Goal: Task Accomplishment & Management: Complete application form

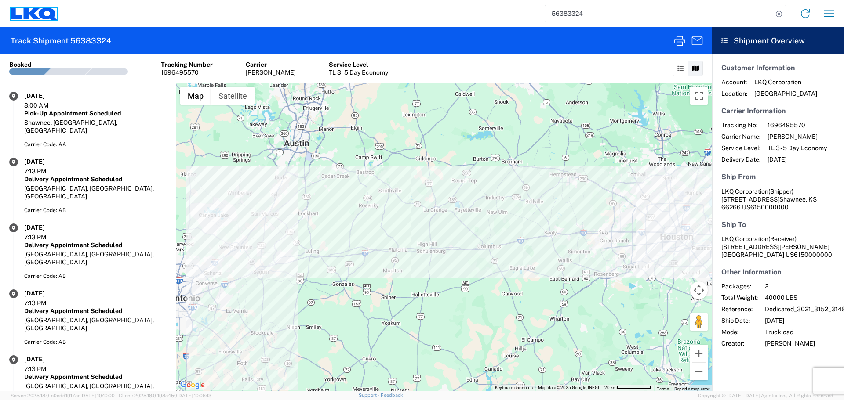
click at [38, 17] on icon at bounding box center [34, 14] width 47 height 12
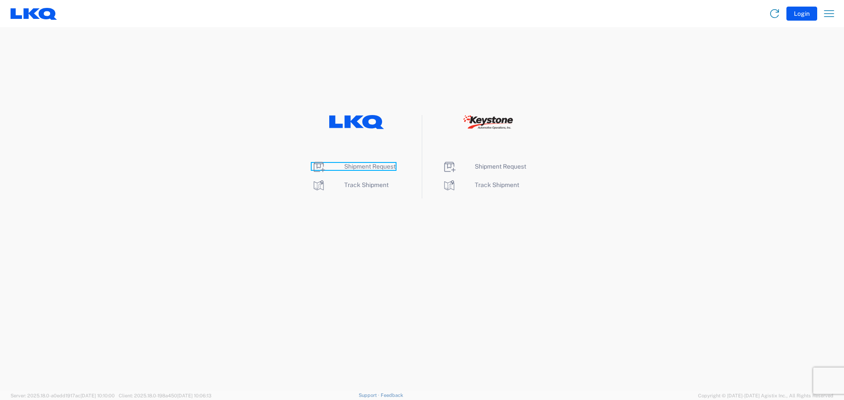
click at [364, 165] on span "Shipment Request" at bounding box center [369, 166] width 51 height 7
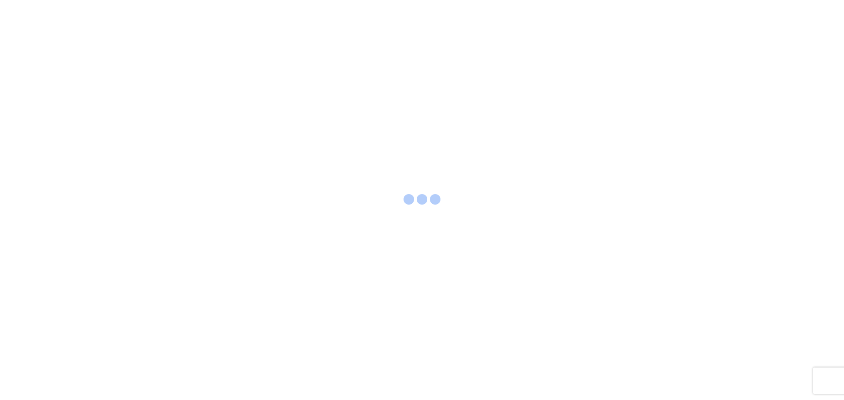
select select "FULL"
select select "US"
select select "LBS"
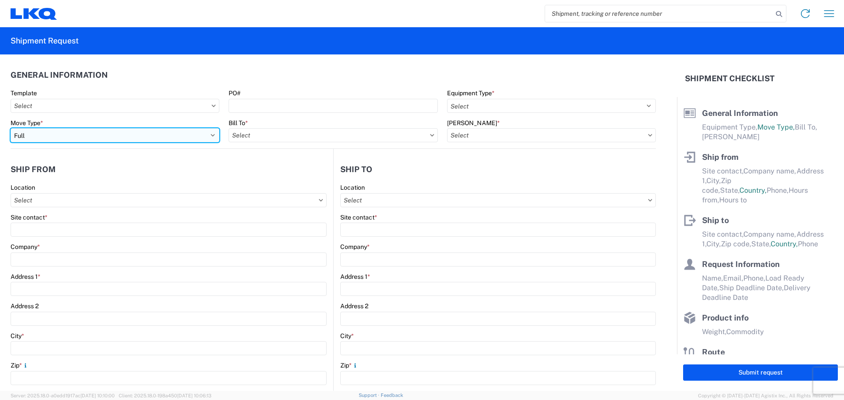
click at [86, 138] on select "Select Full Partial TL" at bounding box center [115, 135] width 209 height 14
select select "PARTIAL_TL"
click at [11, 128] on select "Select Full Partial TL" at bounding box center [115, 135] width 209 height 14
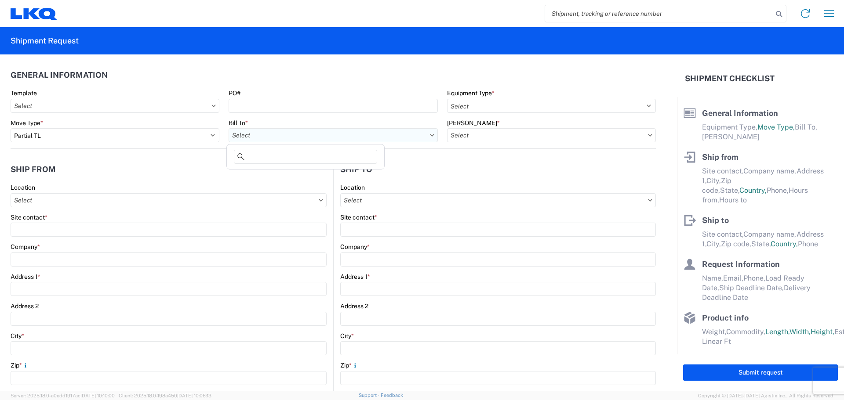
click at [264, 133] on input "Bill To *" at bounding box center [333, 135] width 209 height 14
type input "3021"
click at [296, 174] on div "3021 - [US_STATE][GEOGRAPHIC_DATA]" at bounding box center [306, 174] width 154 height 14
type input "3021 - [US_STATE][GEOGRAPHIC_DATA]"
click at [482, 140] on input "[PERSON_NAME] *" at bounding box center [551, 135] width 209 height 14
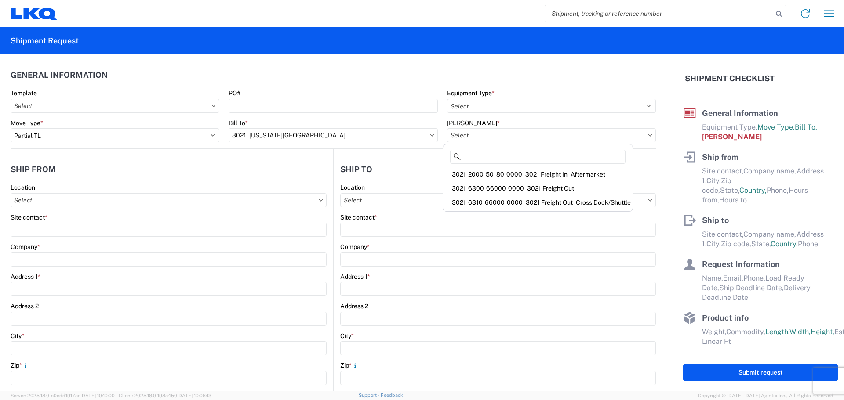
click at [499, 169] on div "3021-2000-50180-0000 - 3021 Freight In - Aftermarket" at bounding box center [538, 174] width 186 height 14
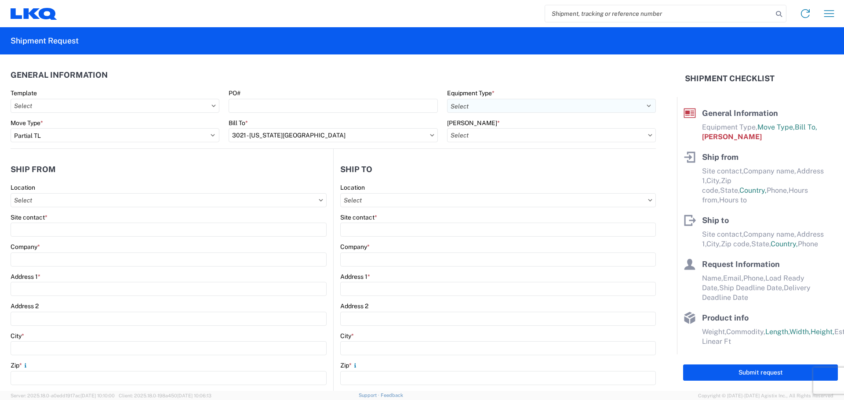
type input "3021-2000-50180-0000 - 3021 Freight In - Aftermarket"
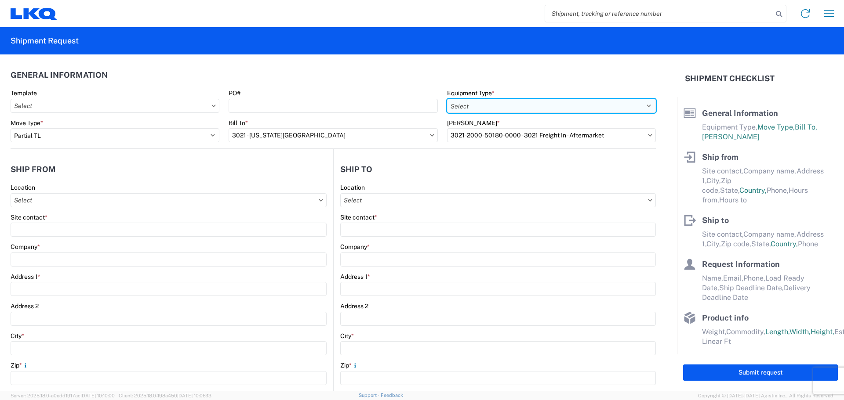
click at [504, 102] on select "Select 53’ Dry Van Flatbed Dropdeck (van) Lowboy (flatbed) Rail" at bounding box center [551, 106] width 209 height 14
select select "STDV"
click at [447, 99] on select "Select 53’ Dry Van Flatbed Dropdeck (van) Lowboy (flatbed) Rail" at bounding box center [551, 106] width 209 height 14
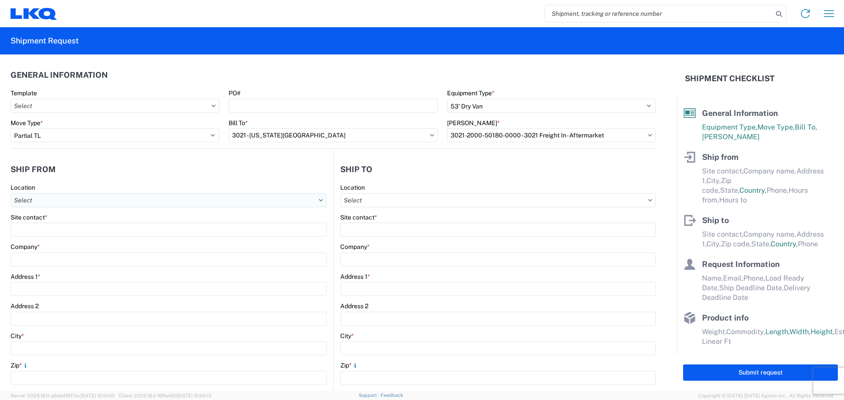
click at [77, 195] on input "Location" at bounding box center [169, 200] width 316 height 14
type input "3021"
click at [107, 241] on div "3021 - [US_STATE][GEOGRAPHIC_DATA]" at bounding box center [90, 240] width 154 height 14
type input "3021 - [US_STATE][GEOGRAPHIC_DATA]"
type input "LKQ Corporation"
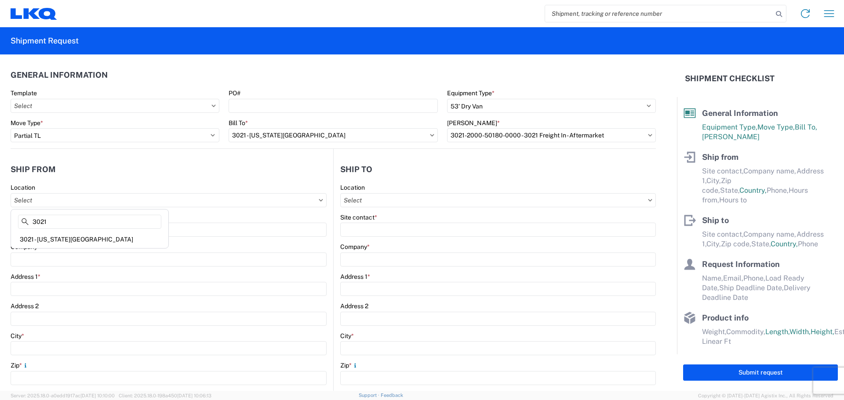
type input "[STREET_ADDRESS]"
type input "Suite 100"
type input "Shawnee"
type input "66226"
select select "KS"
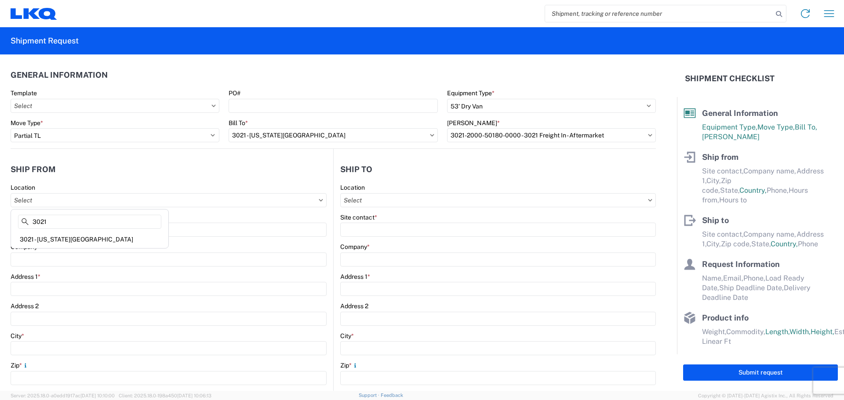
type input "[PHONE_NUMBER]"
type input "07:00"
type input "21:00"
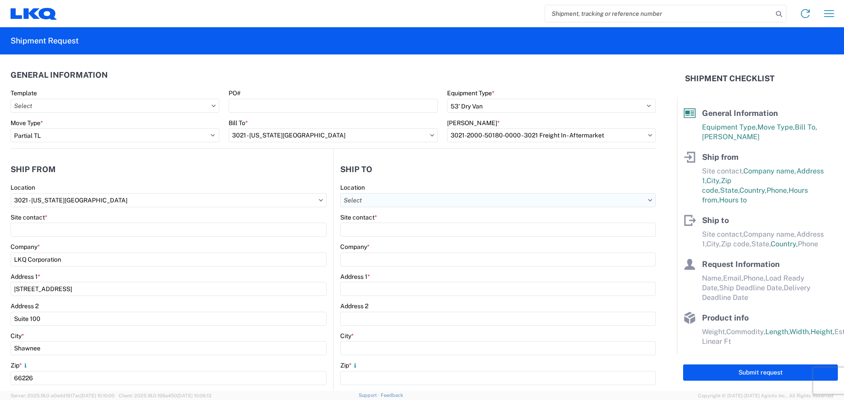
click at [416, 205] on input "Location" at bounding box center [498, 200] width 316 height 14
type input "008"
click at [425, 239] on div "3008 - [GEOGRAPHIC_DATA] (008)" at bounding box center [416, 240] width 154 height 14
type input "3008 - [GEOGRAPHIC_DATA] (008)"
type input "LKQ Corporation"
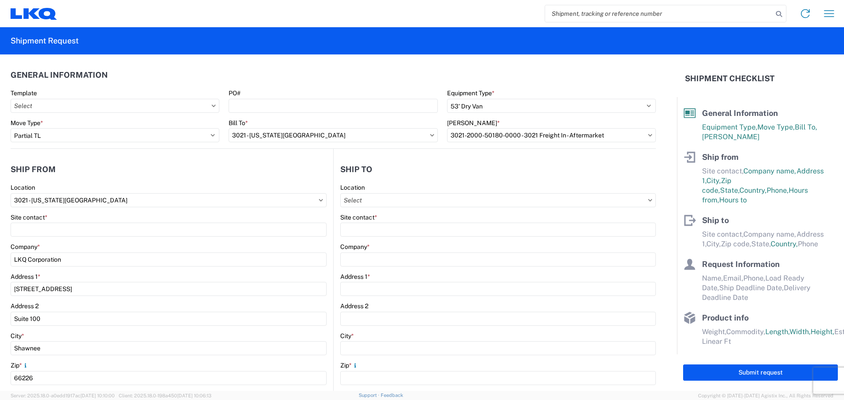
type input "3455 W Ninigret Dr"
type input "Salt Lake City"
type input "84104"
select select "US"
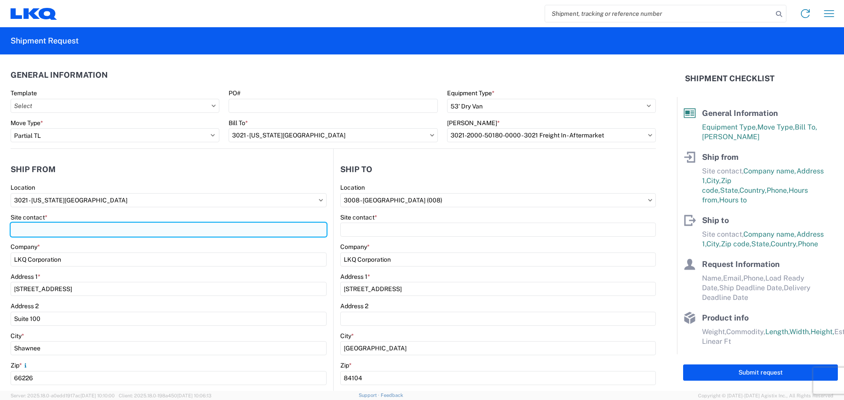
click at [49, 233] on input "Site contact *" at bounding box center [169, 230] width 316 height 14
type input "m"
type input "[PERSON_NAME]"
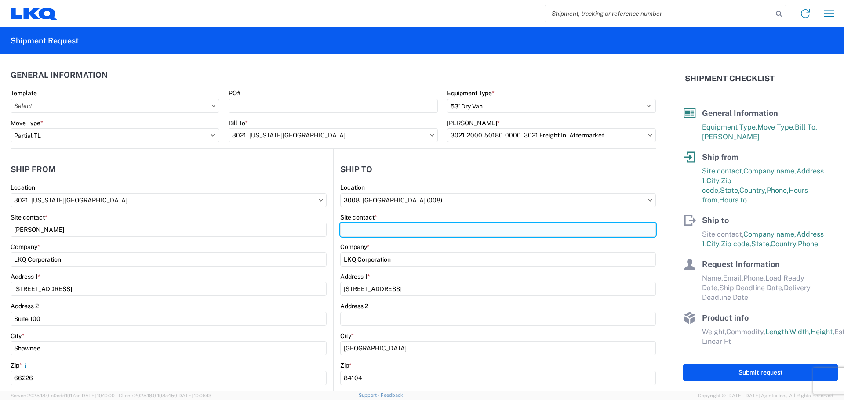
click at [384, 233] on input "Site contact *" at bounding box center [498, 230] width 316 height 14
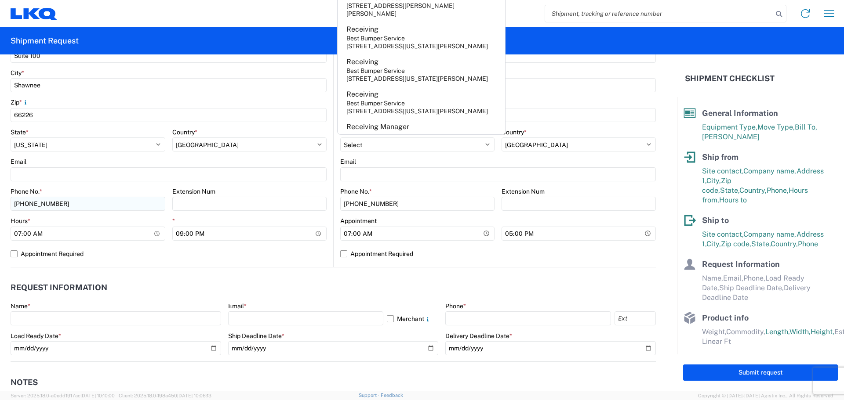
scroll to position [264, 0]
type input "Receiving"
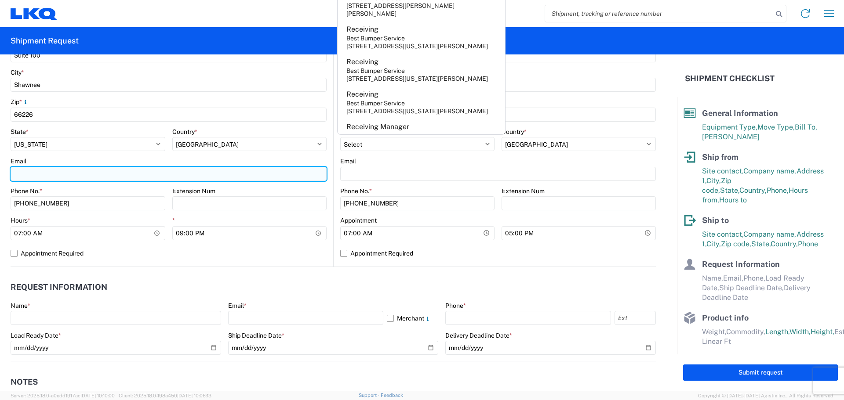
click at [60, 179] on input "Email" at bounding box center [169, 174] width 316 height 14
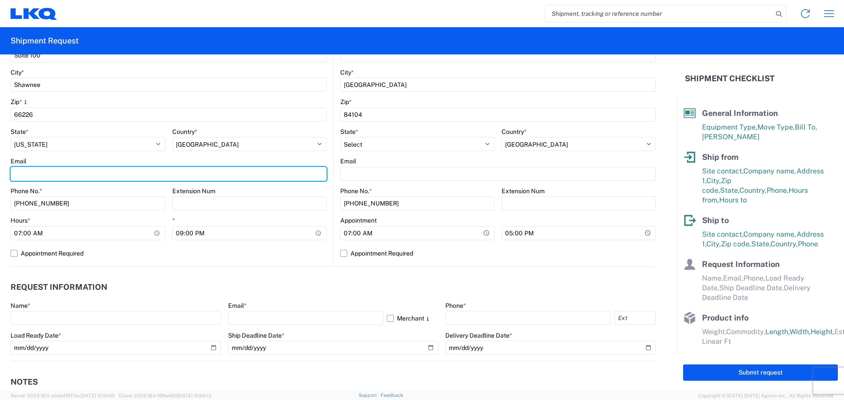
type input "[EMAIL_ADDRESS][DOMAIN_NAME]"
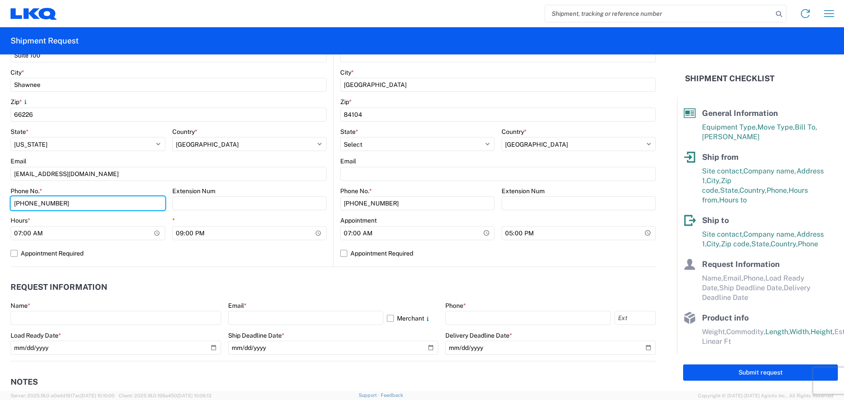
drag, startPoint x: 67, startPoint y: 207, endPoint x: 0, endPoint y: 189, distance: 69.0
click at [0, 185] on form "General Information Template PO# Equipment Type * Select 53’ Dry Van Flatbed Dr…" at bounding box center [338, 223] width 677 height 337
type input "[PHONE_NUMBER]"
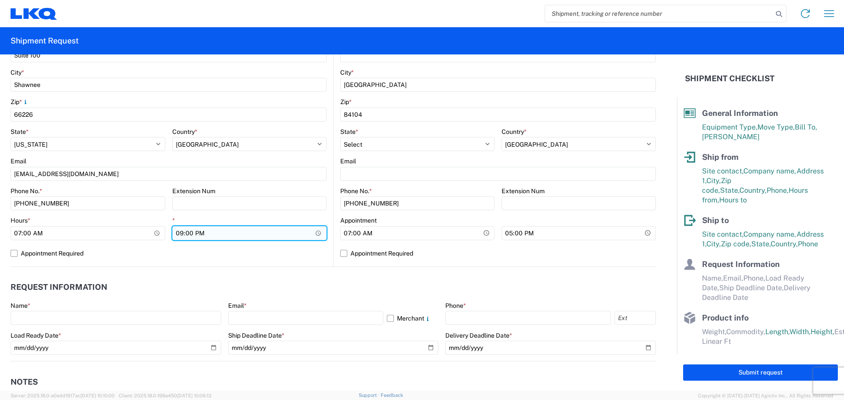
click at [186, 235] on input "21:00" at bounding box center [249, 233] width 155 height 14
type input "21:30"
type input "14:30"
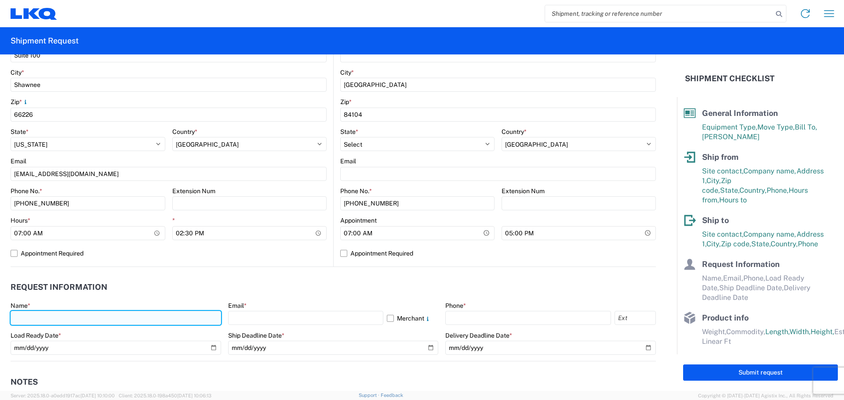
click at [25, 318] on input "text" at bounding box center [116, 318] width 211 height 14
type input "[PERSON_NAME]"
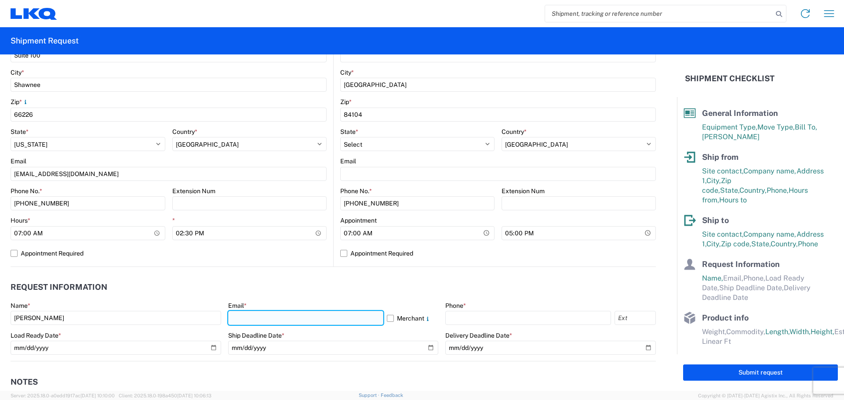
drag, startPoint x: 295, startPoint y: 315, endPoint x: 296, endPoint y: 320, distance: 4.6
click at [295, 315] on input "text" at bounding box center [305, 318] width 155 height 14
type input "[EMAIL_ADDRESS][DOMAIN_NAME]"
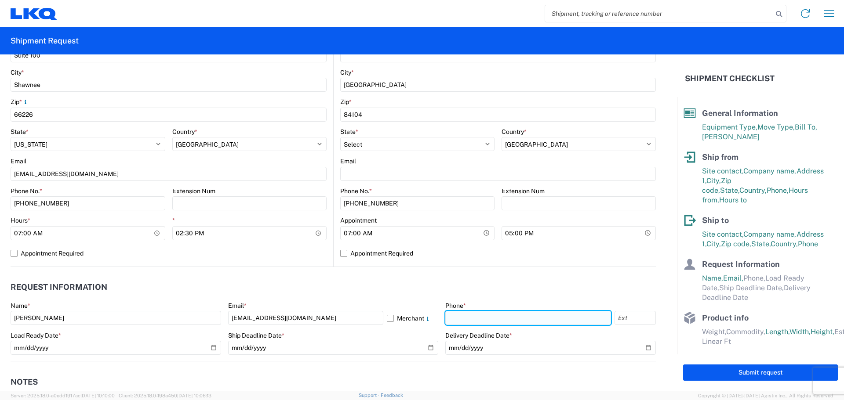
click at [506, 319] on input "text" at bounding box center [528, 318] width 166 height 14
type input "[PHONE_NUMBER]"
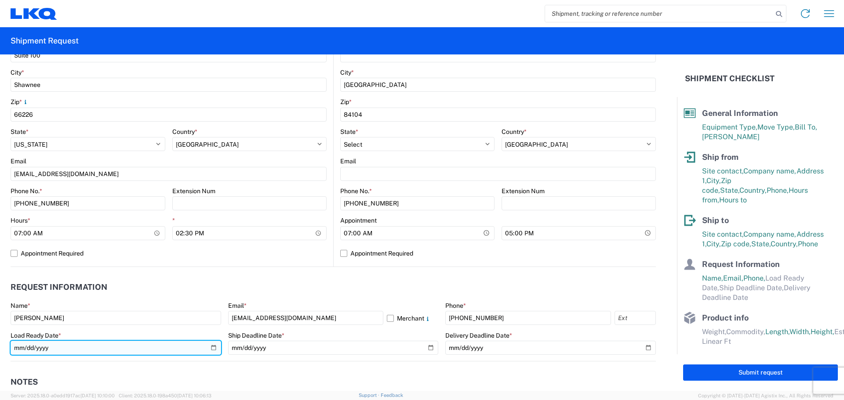
click at [215, 349] on input "date" at bounding box center [116, 348] width 211 height 14
click at [212, 350] on input "date" at bounding box center [116, 348] width 211 height 14
type input "[DATE]"
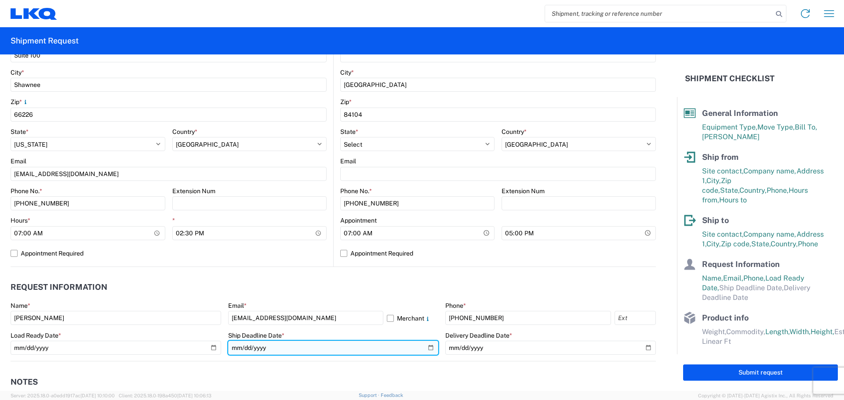
click at [428, 350] on input "date" at bounding box center [333, 348] width 211 height 14
click at [426, 349] on input "[DATE]" at bounding box center [333, 348] width 211 height 14
type input "[DATE]"
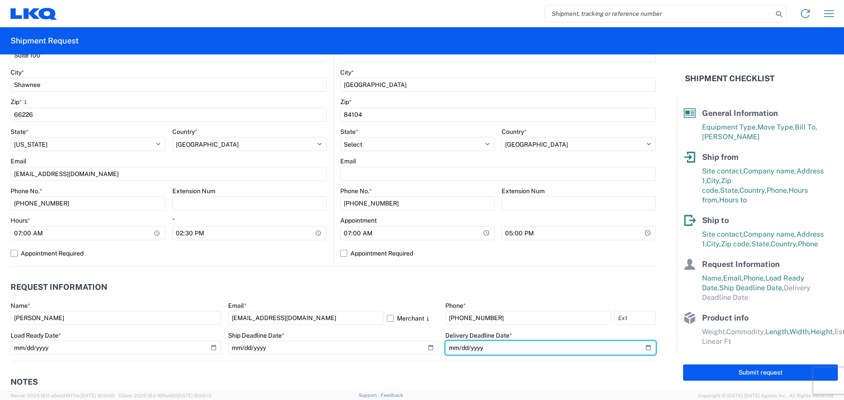
click at [641, 347] on input "date" at bounding box center [550, 348] width 211 height 14
type input "[DATE]"
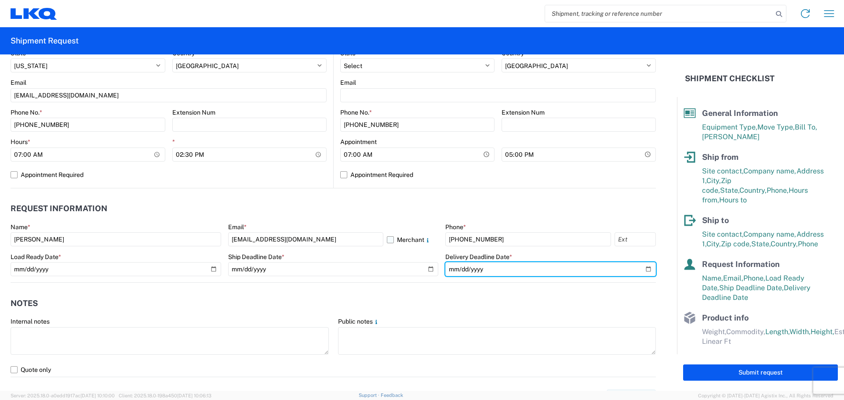
scroll to position [484, 0]
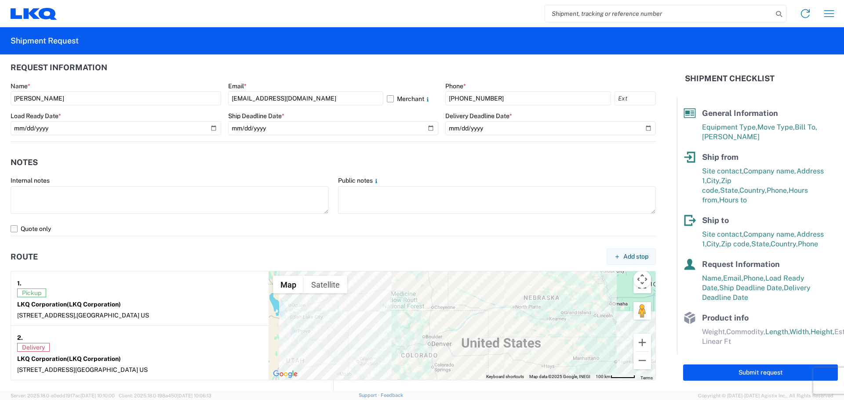
click at [15, 228] on label "Quote only" at bounding box center [333, 229] width 645 height 14
click at [0, 0] on input "Quote only" at bounding box center [0, 0] width 0 height 0
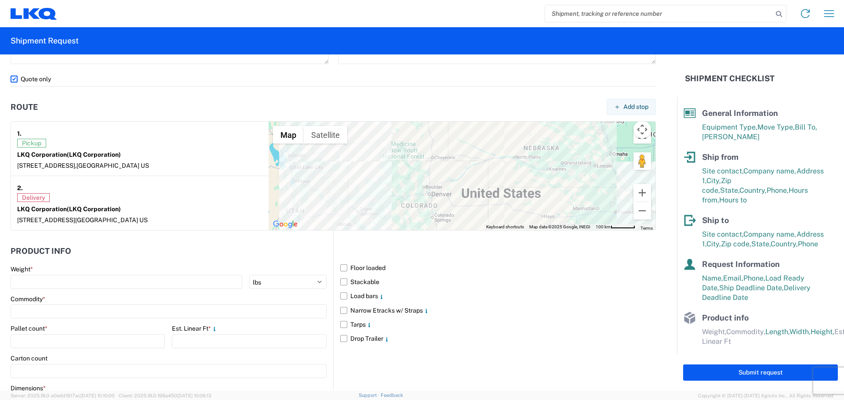
scroll to position [659, 0]
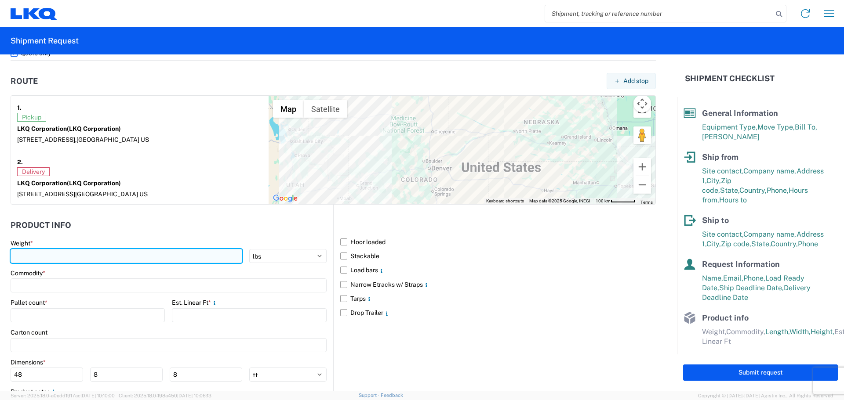
click at [107, 258] on input "number" at bounding box center [127, 256] width 232 height 14
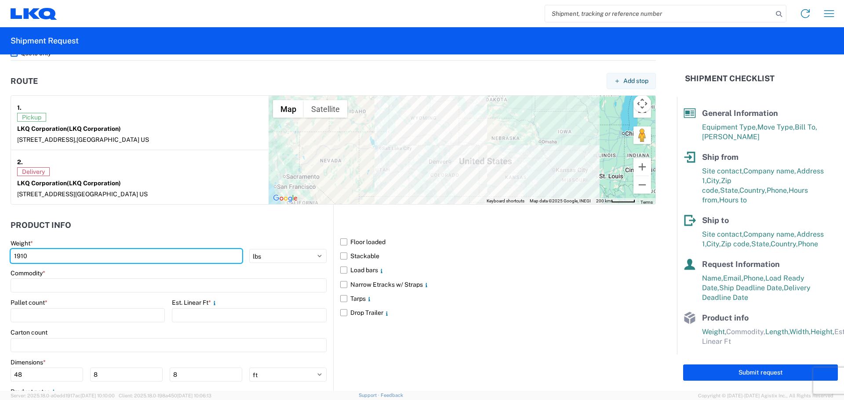
type input "1910"
click at [119, 284] on input at bounding box center [169, 286] width 316 height 14
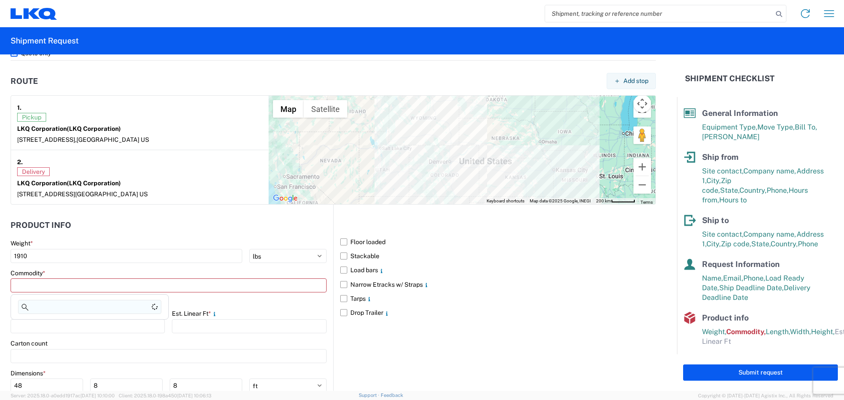
click at [108, 306] on input at bounding box center [89, 307] width 143 height 14
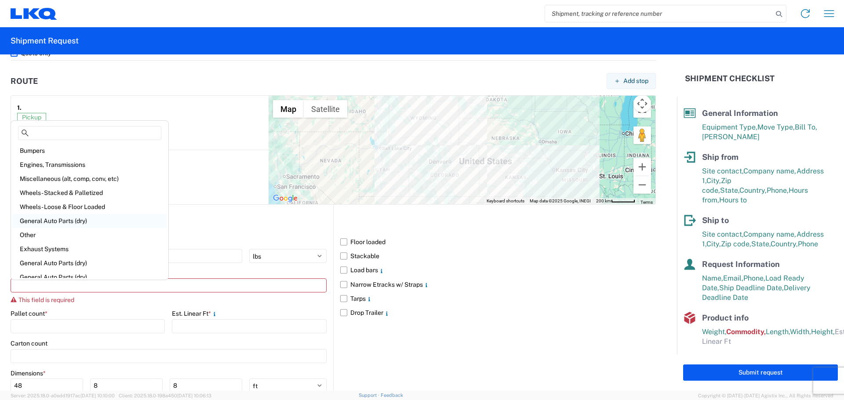
click at [81, 218] on div "General Auto Parts (dry)" at bounding box center [90, 221] width 154 height 14
type input "General Auto Parts (dry)"
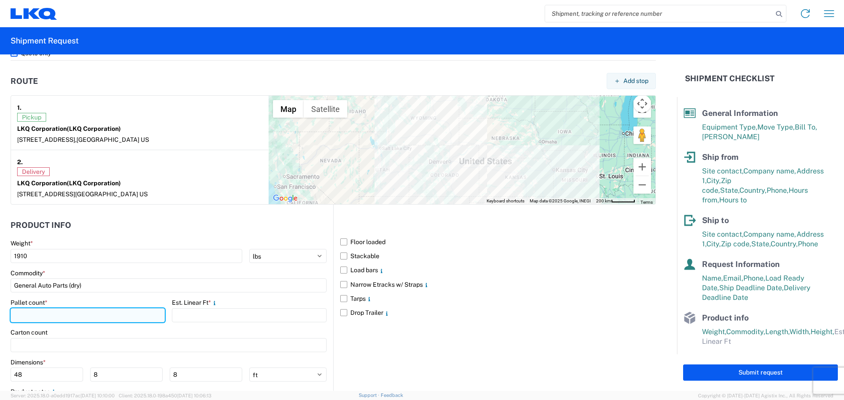
click at [65, 310] on input "number" at bounding box center [88, 316] width 154 height 14
type input "5"
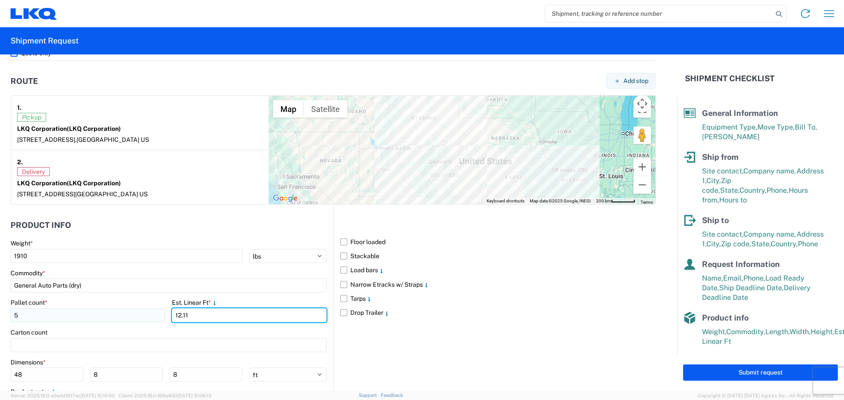
type input "12.11"
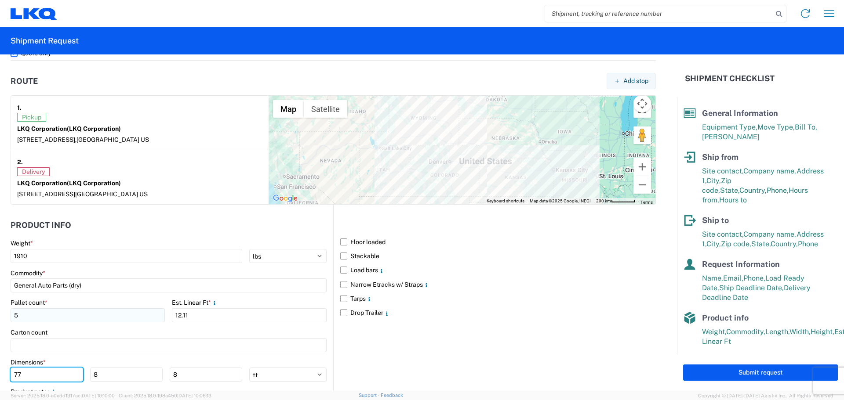
type input "77"
type input "45"
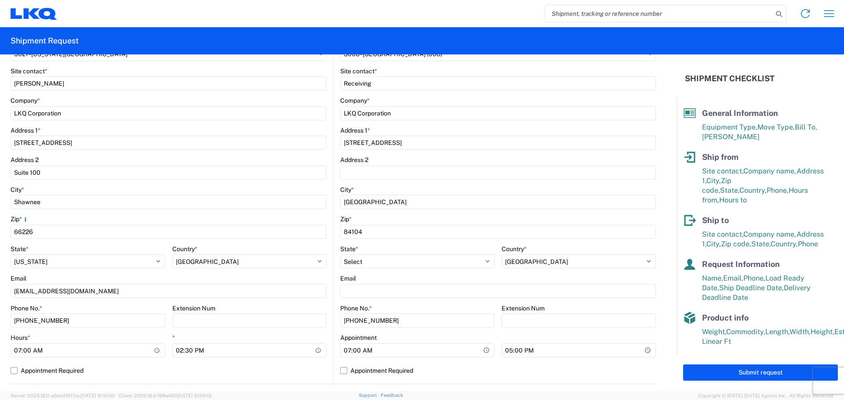
scroll to position [0, 0]
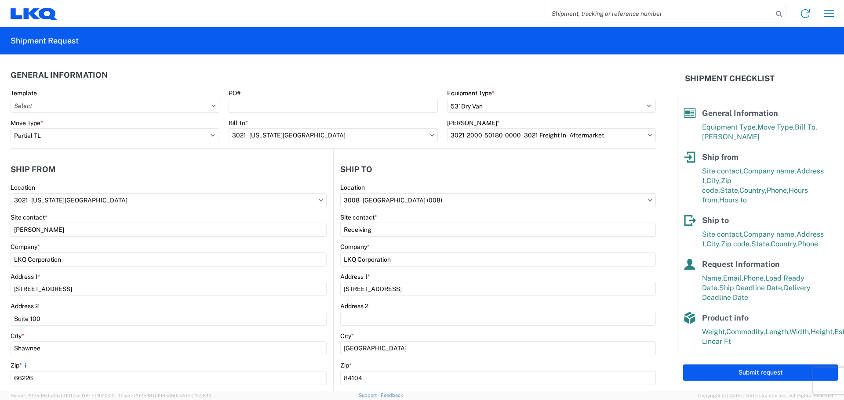
type input "81"
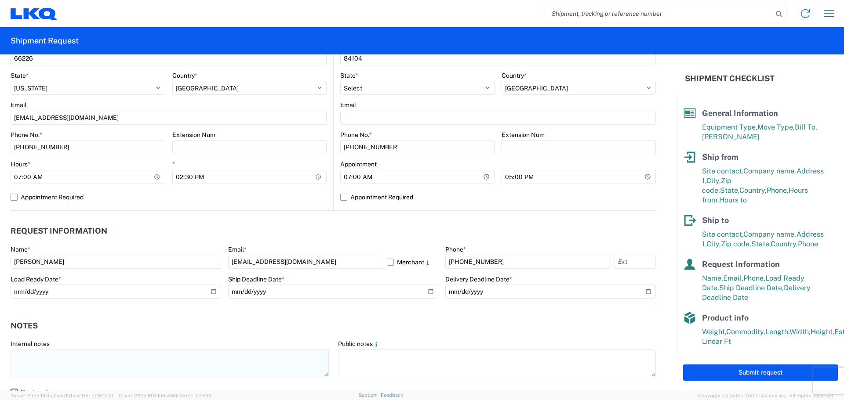
scroll to position [484, 0]
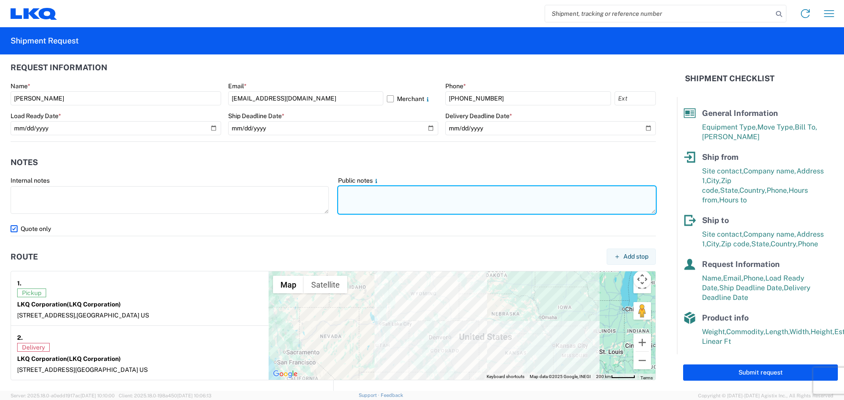
click at [359, 194] on textarea at bounding box center [497, 200] width 318 height 28
paste textarea "SKID 1 77.0 44.0 81.0 560.0 SKID 2 77.0 44.0 40.0 120.0 SKID 3 77.0 44.0 75.0 3…"
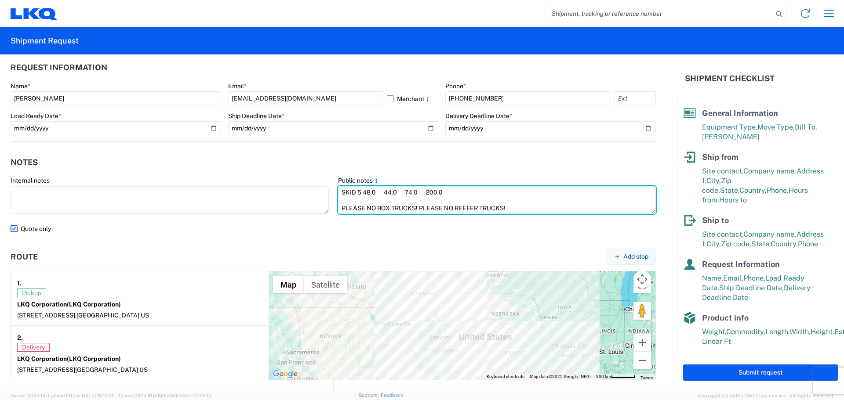
drag, startPoint x: 516, startPoint y: 209, endPoint x: 332, endPoint y: 205, distance: 183.8
click at [333, 205] on agx-form-control-wrapper-v2 "Public notes SKID 1 77.0 44.0 81.0 560.0 SKID 2 77.0 44.0 40.0 120.0 SKID 3 77.…" at bounding box center [496, 199] width 327 height 45
paste textarea "PLEASE NO BOX TRUCKS! PLEASE NO REEFER TRUCKS!"
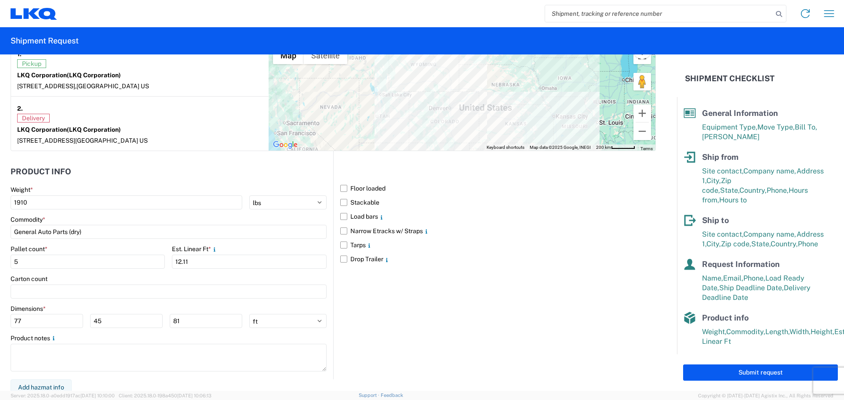
scroll to position [718, 0]
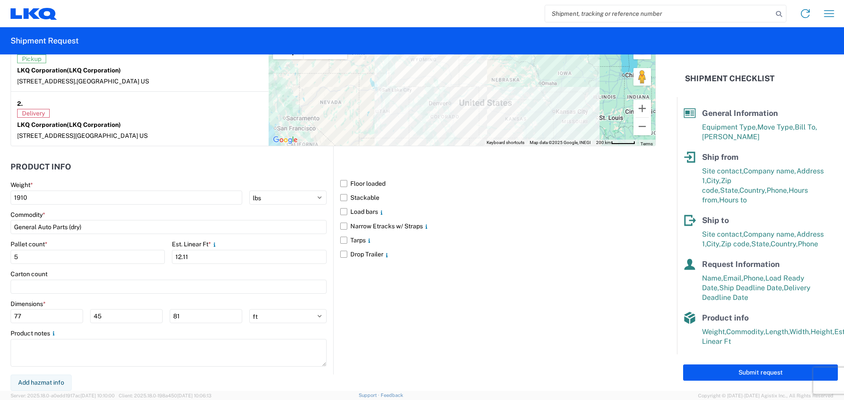
type textarea "PLEASE NO BOX TRUCKS! PLEASE NO REEFER TRUCKS! SKID 1 77.0 44.0 81.0 560.0 SKID…"
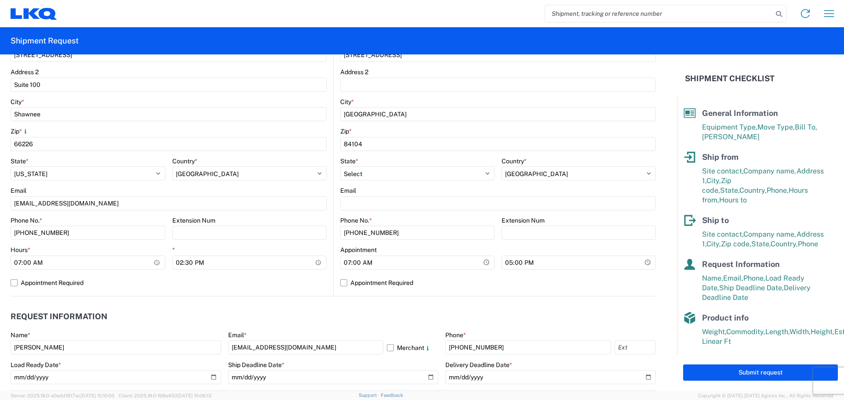
scroll to position [0, 0]
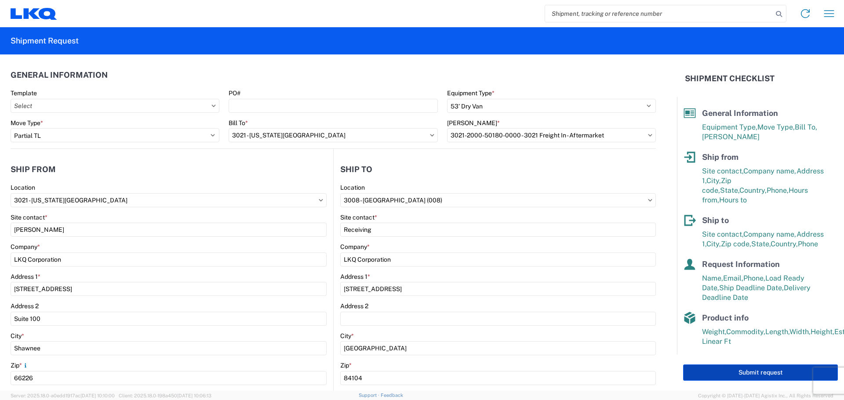
click at [763, 377] on button "Submit request" at bounding box center [760, 373] width 155 height 16
select select "US"
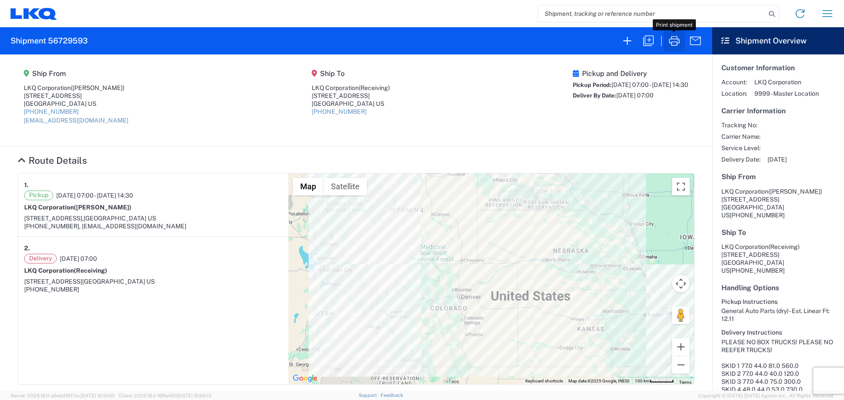
click at [676, 42] on icon "button" at bounding box center [674, 41] width 11 height 10
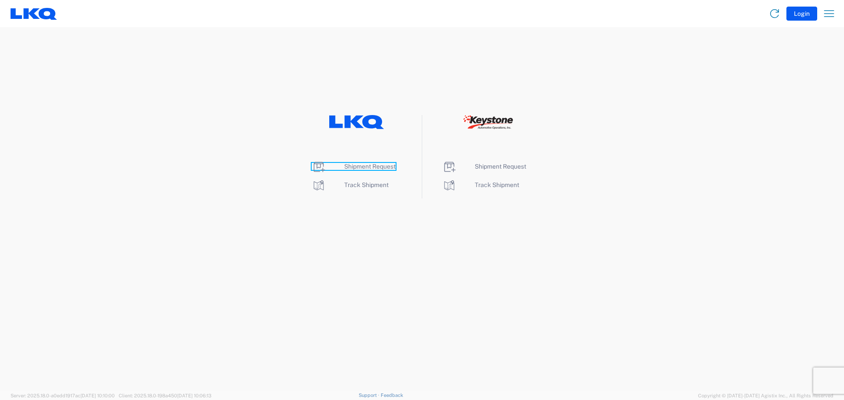
click at [375, 166] on span "Shipment Request" at bounding box center [369, 166] width 51 height 7
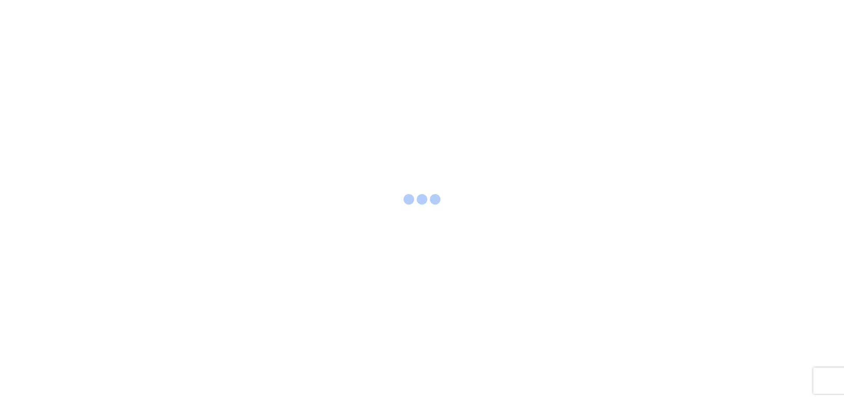
select select "FULL"
select select "LBS"
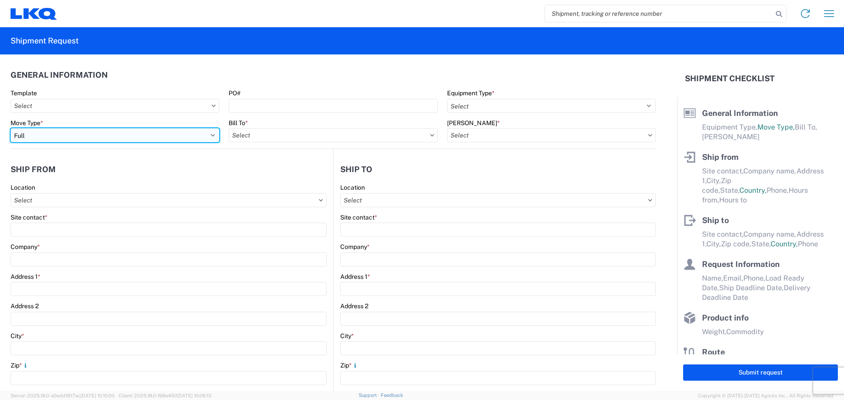
click at [116, 136] on select "Select Full Partial TL" at bounding box center [115, 135] width 209 height 14
select select "PARTIAL_TL"
click at [11, 128] on select "Select Full Partial TL" at bounding box center [115, 135] width 209 height 14
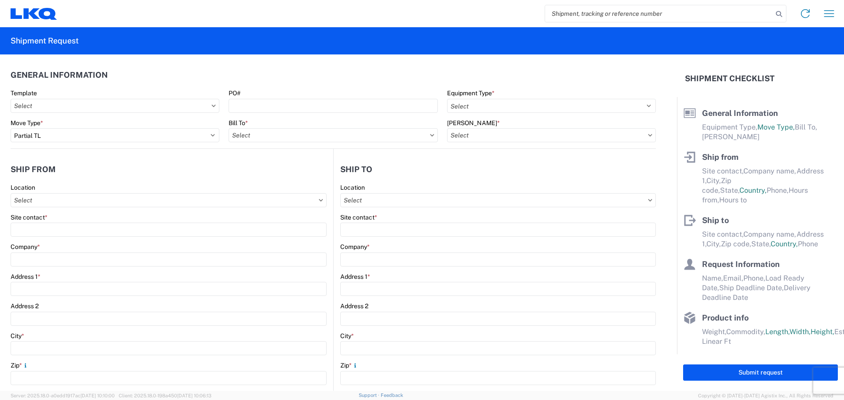
click at [307, 142] on agx-form-control-wrapper-v2 "Bill To *" at bounding box center [333, 134] width 218 height 30
click at [308, 137] on input "Bill To *" at bounding box center [333, 135] width 209 height 14
type input "3021"
click at [300, 177] on div "3021 - Kansas City MO" at bounding box center [306, 174] width 154 height 14
type input "3021 - Kansas City MO"
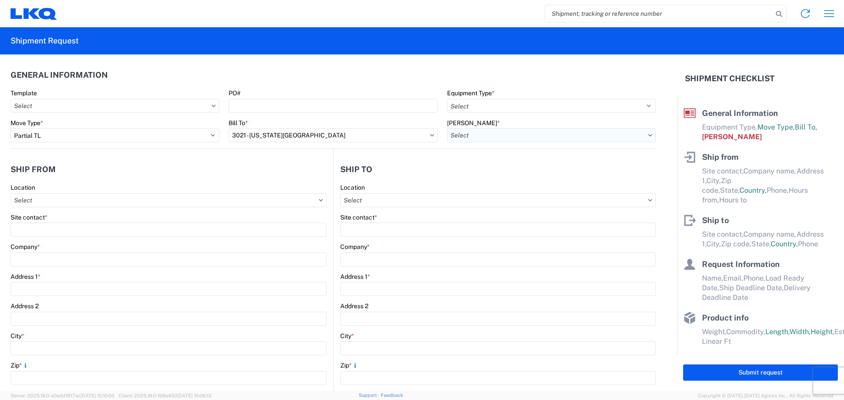
click at [517, 131] on input "Bill Code *" at bounding box center [551, 135] width 209 height 14
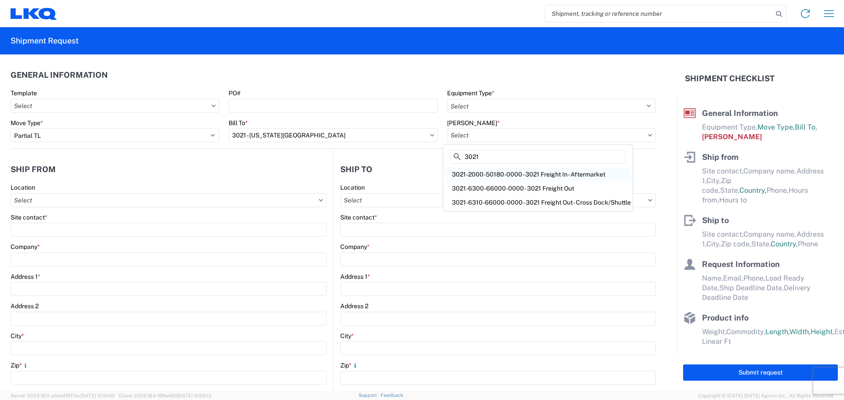
type input "3021"
click at [523, 174] on div "3021-2000-50180-0000 - 3021 Freight In - Aftermarket" at bounding box center [538, 174] width 186 height 14
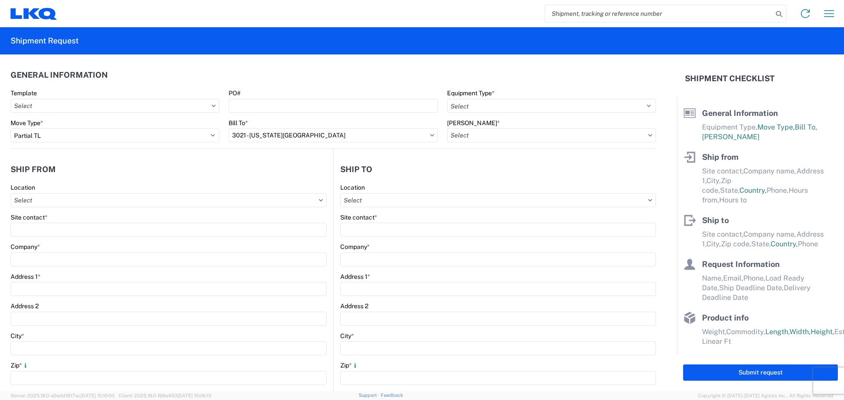
type input "3021-2000-50180-0000 - 3021 Freight In - Aftermarket"
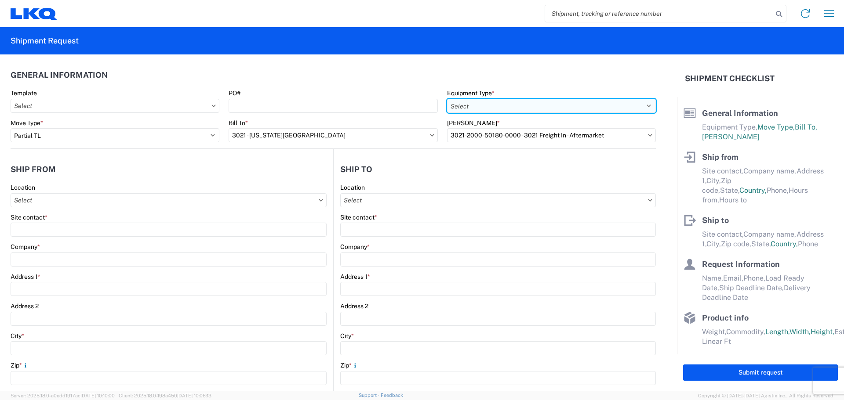
click at [513, 105] on select "Select 53’ Dry Van Flatbed Dropdeck (van) Lowboy (flatbed) Rail" at bounding box center [551, 106] width 209 height 14
select select "STDV"
click at [447, 99] on select "Select 53’ Dry Van Flatbed Dropdeck (van) Lowboy (flatbed) Rail" at bounding box center [551, 106] width 209 height 14
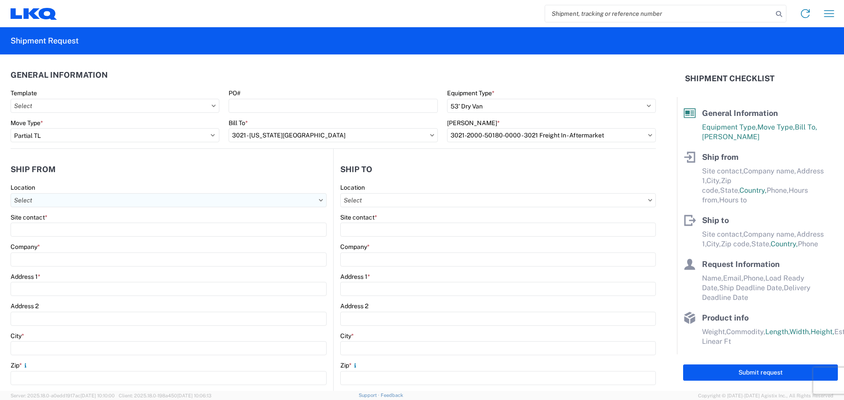
click at [272, 196] on input "Location" at bounding box center [169, 200] width 316 height 14
type input "3021"
click at [78, 240] on div "3021 - [US_STATE][GEOGRAPHIC_DATA]" at bounding box center [90, 240] width 154 height 14
type input "3021 - [US_STATE][GEOGRAPHIC_DATA]"
type input "LKQ Corporation"
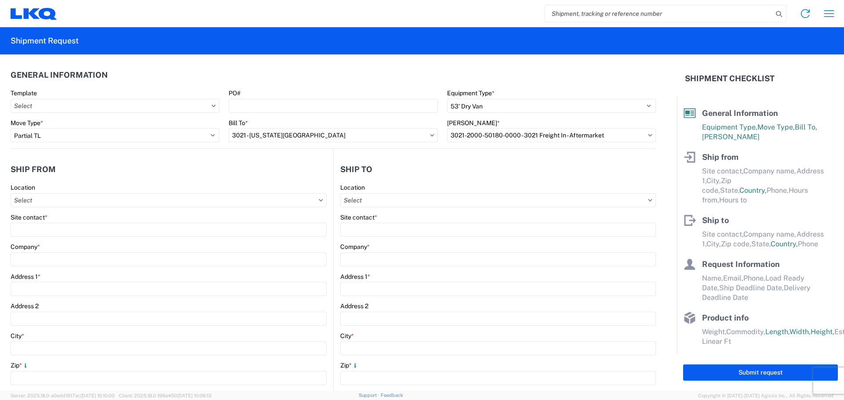
type input "[STREET_ADDRESS]"
type input "Suite 100"
type input "Shawnee"
type input "66226"
select select "KS"
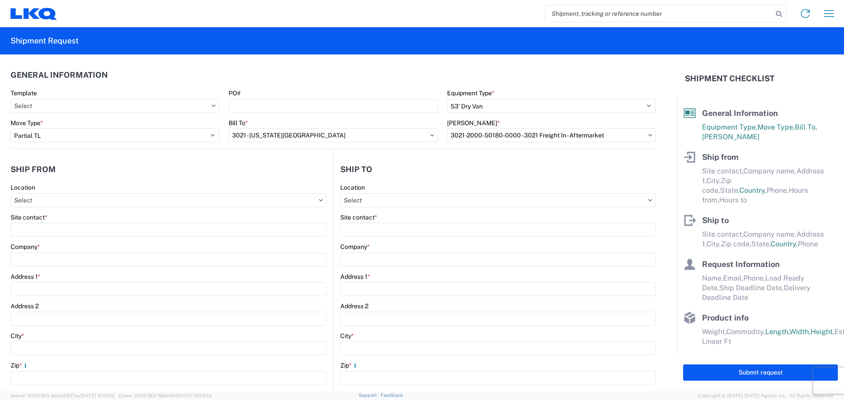
select select "US"
type input "[PHONE_NUMBER]"
type input "07:00"
type input "21:00"
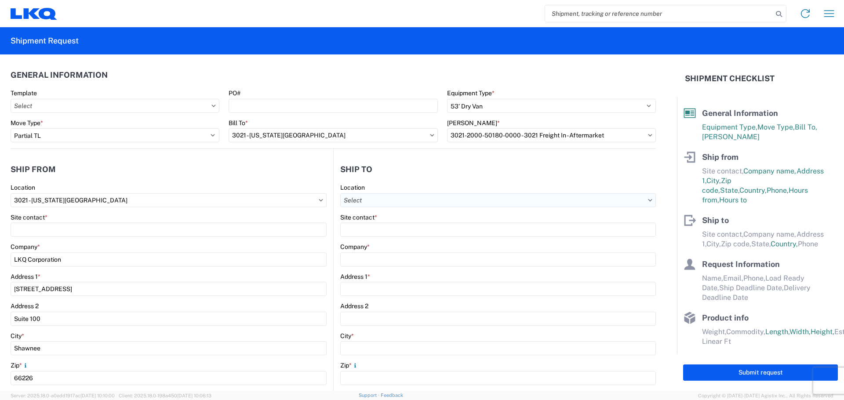
click at [455, 200] on input "Location" at bounding box center [498, 200] width 316 height 14
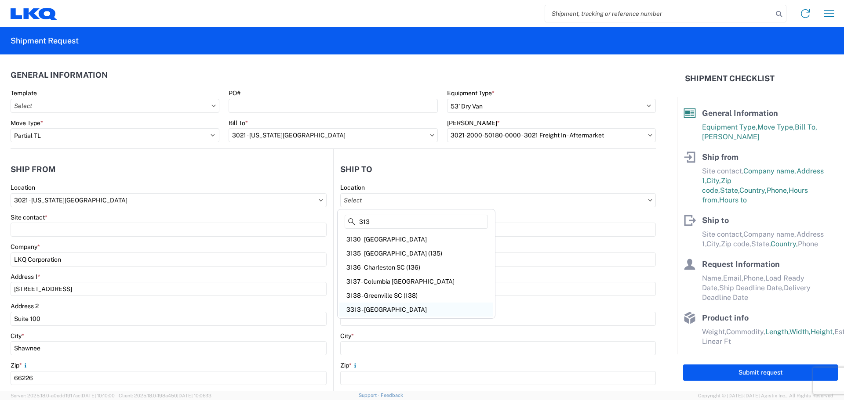
type input "313"
click at [398, 310] on div "3313 - [GEOGRAPHIC_DATA]" at bounding box center [416, 310] width 154 height 14
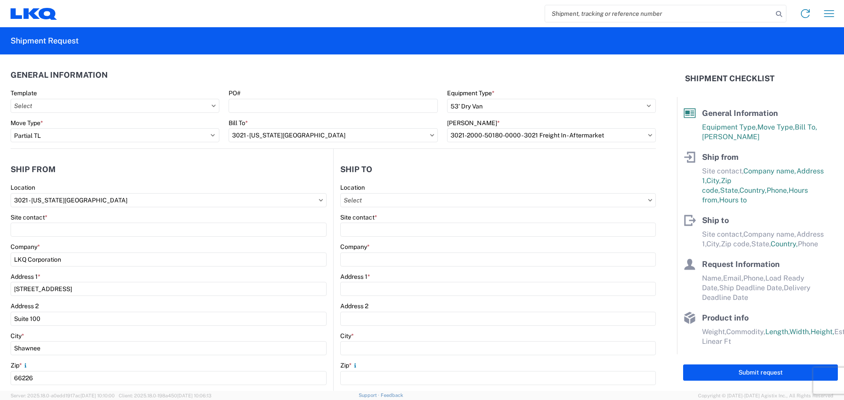
type input "3313 - [GEOGRAPHIC_DATA]"
type input "LKQ Corporation"
type input "101 East Industrial Park Drive"
type input "Manchester"
type input "03109"
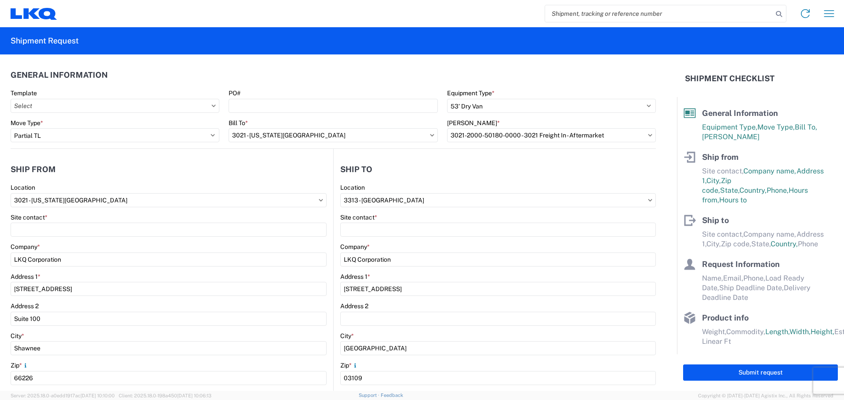
select select "US"
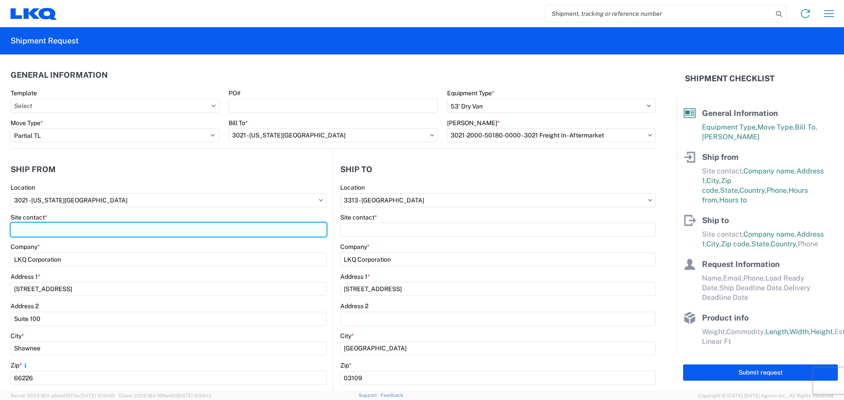
click at [44, 225] on input "Site contact *" at bounding box center [169, 230] width 316 height 14
type input "m"
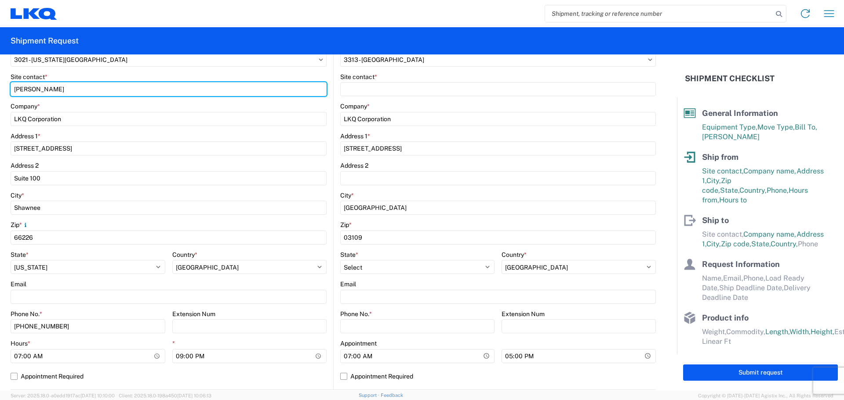
scroll to position [176, 0]
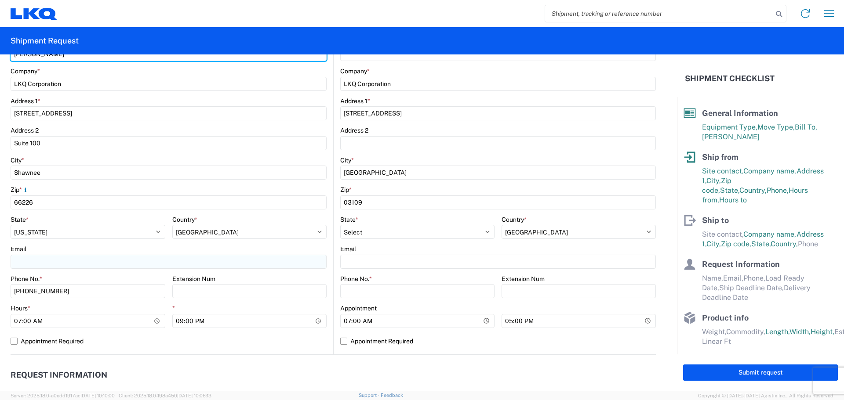
type input "[PERSON_NAME]"
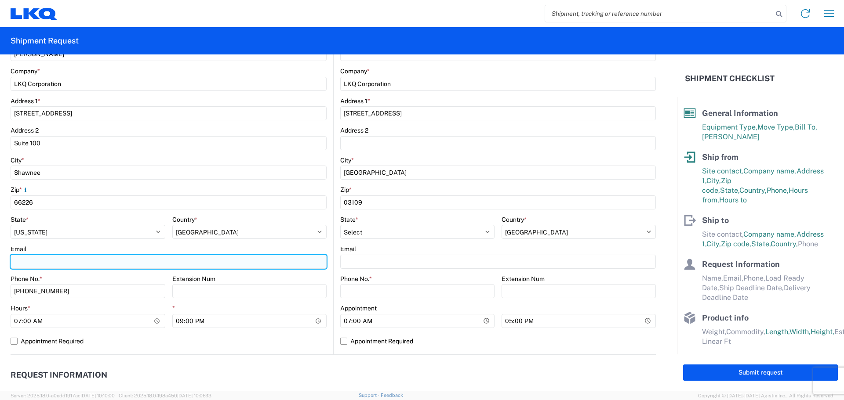
click at [78, 257] on input "Email" at bounding box center [169, 262] width 316 height 14
type input "[EMAIL_ADDRESS][DOMAIN_NAME]"
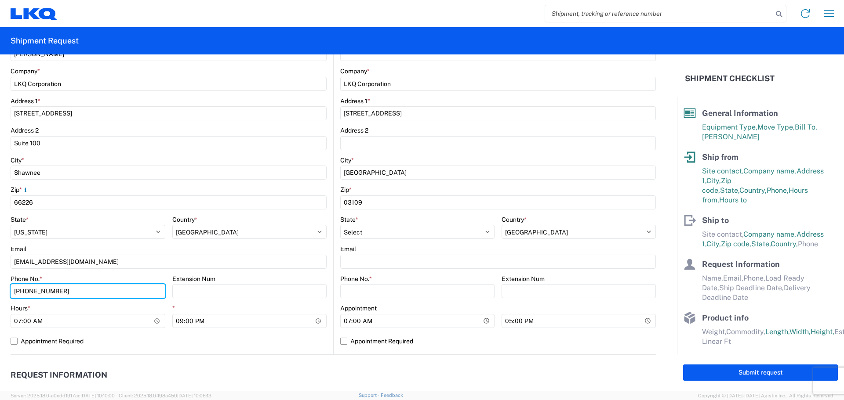
drag, startPoint x: 58, startPoint y: 293, endPoint x: 0, endPoint y: 286, distance: 58.0
click at [0, 286] on form "General Information Template PO# Equipment Type * Select 53’ Dry Van Flatbed Dr…" at bounding box center [338, 223] width 677 height 337
type input "[PHONE_NUMBER]"
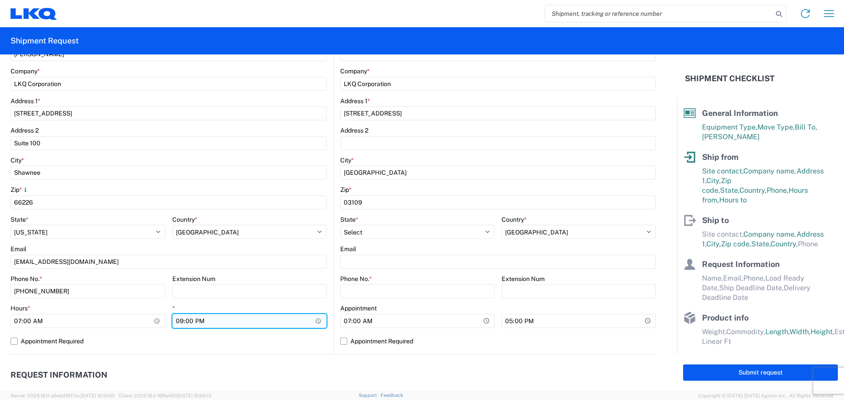
click at [176, 320] on input "21:00" at bounding box center [249, 321] width 155 height 14
type input "14:30"
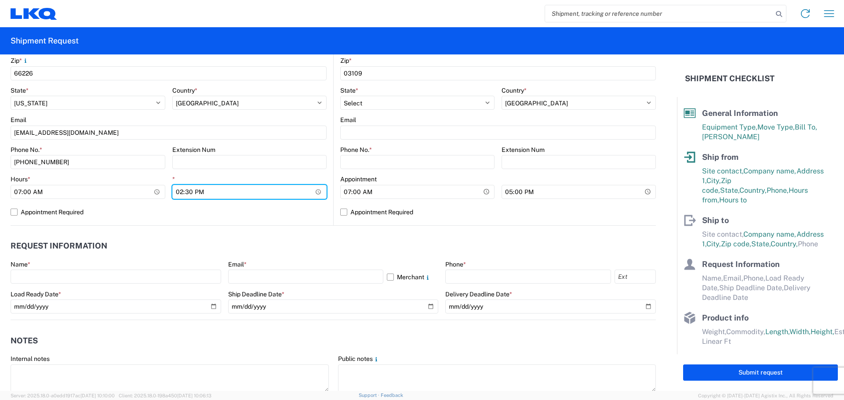
scroll to position [308, 0]
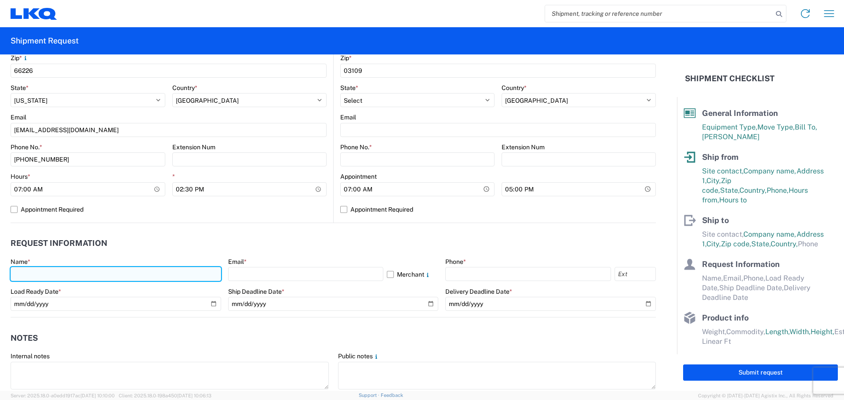
click at [95, 278] on input "text" at bounding box center [116, 274] width 211 height 14
type input "[PERSON_NAME]"
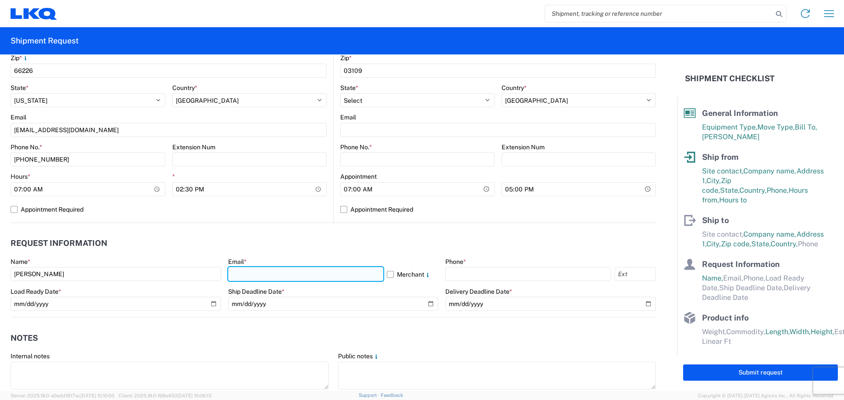
click at [258, 277] on input "text" at bounding box center [305, 274] width 155 height 14
type input "[EMAIL_ADDRESS][DOMAIN_NAME]"
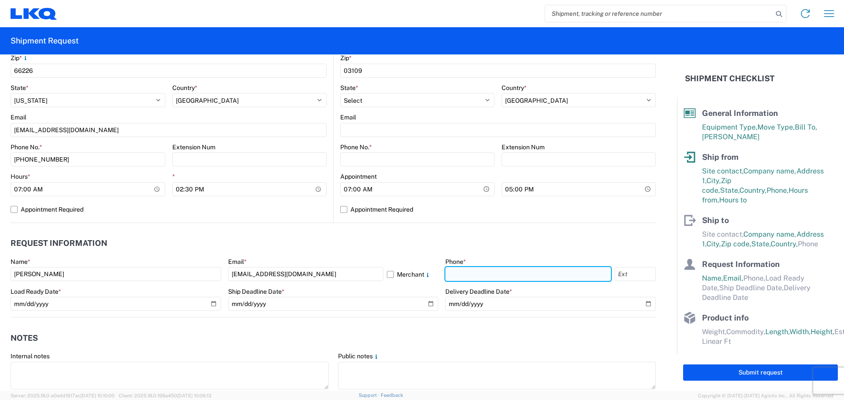
click at [519, 276] on input "text" at bounding box center [528, 274] width 166 height 14
type input "[PHONE_NUMBER]"
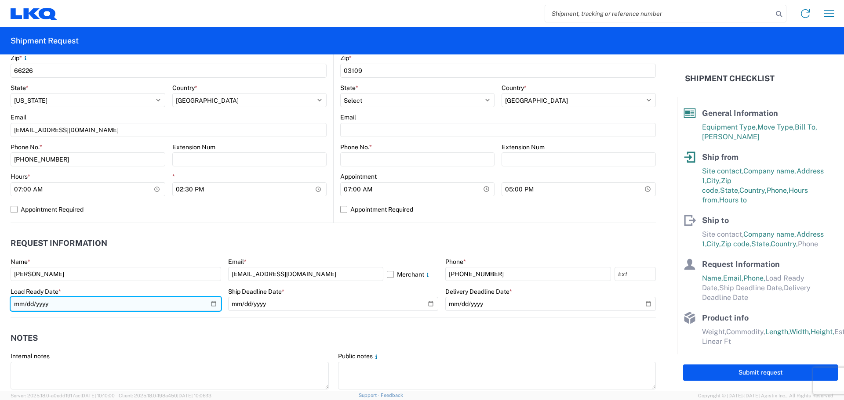
click at [213, 303] on input "date" at bounding box center [116, 304] width 211 height 14
type input "[DATE]"
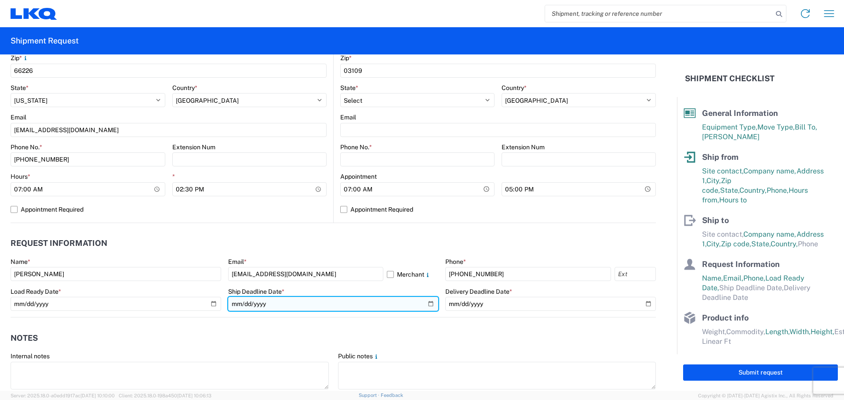
click at [425, 304] on input "date" at bounding box center [333, 304] width 211 height 14
type input "[DATE]"
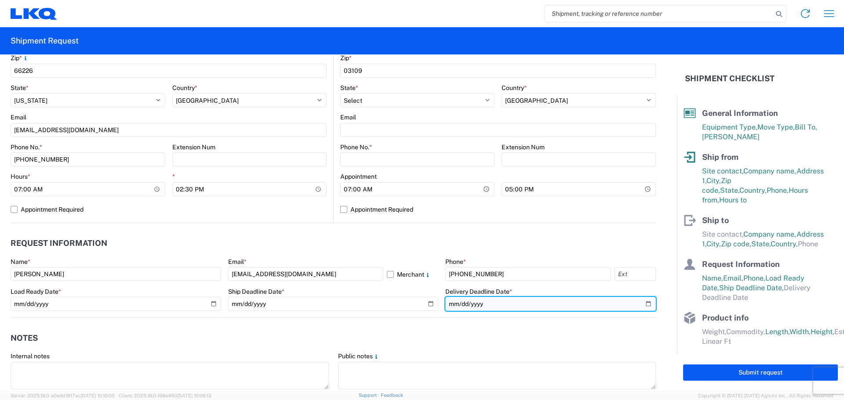
click at [640, 306] on input "date" at bounding box center [550, 304] width 211 height 14
type input "[DATE]"
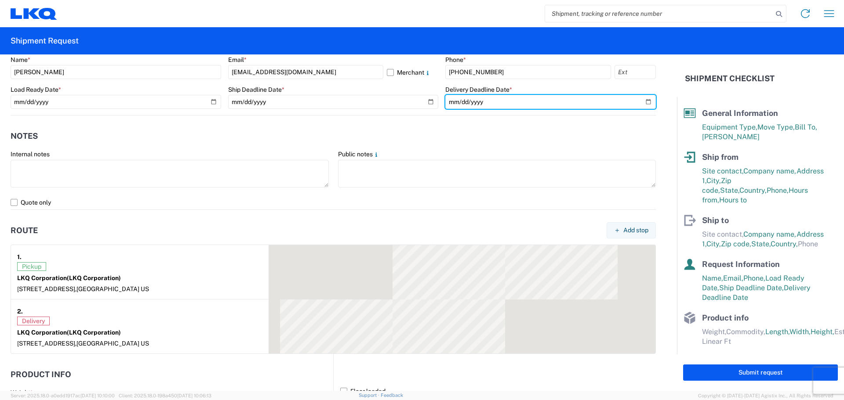
scroll to position [527, 0]
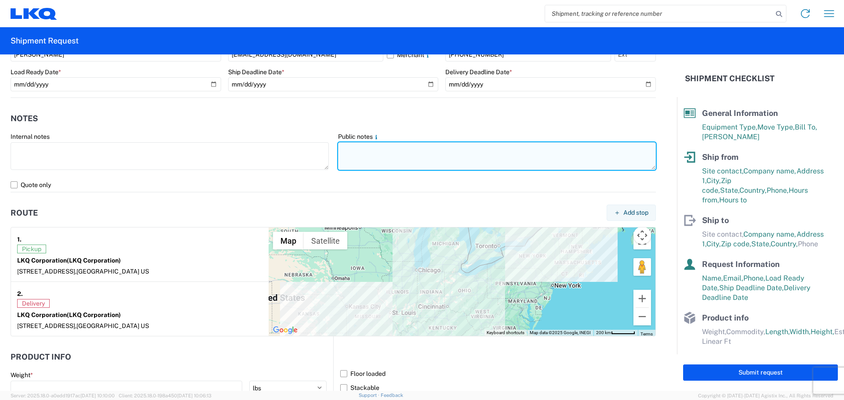
click at [426, 146] on textarea at bounding box center [497, 156] width 318 height 28
click at [349, 160] on textarea "PLEASE NO BOX TRUCKS! PLEASE NO REEFER TRUCKS!" at bounding box center [497, 156] width 318 height 28
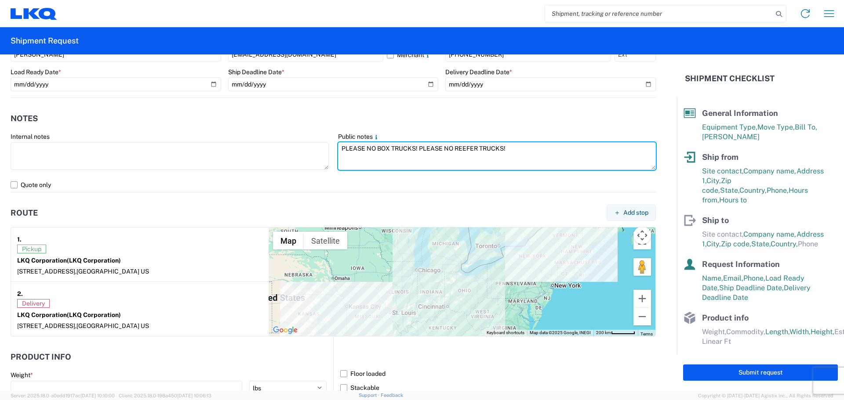
paste textarea "SKID 1 48.0 44.0 44.0 120.0 SKID 2 48.0 44.0 57.0 300.0 SKID 3 48.0 44.0 80.0 2…"
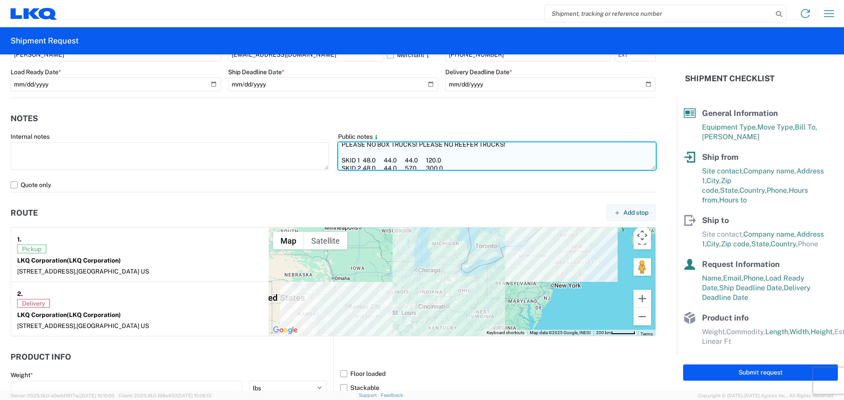
scroll to position [0, 0]
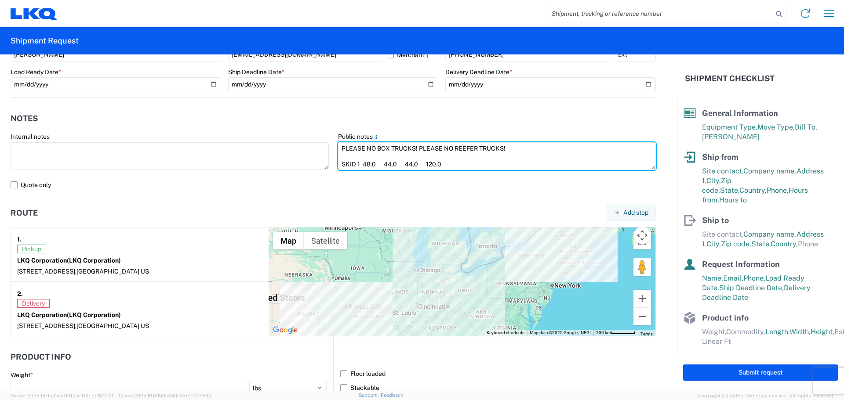
drag, startPoint x: 508, startPoint y: 145, endPoint x: 305, endPoint y: 123, distance: 203.8
click at [305, 123] on agx-form-section "Notes Internal notes Public notes PLEASE NO BOX TRUCKS! PLEASE NO REEFER TRUCKS…" at bounding box center [333, 151] width 645 height 84
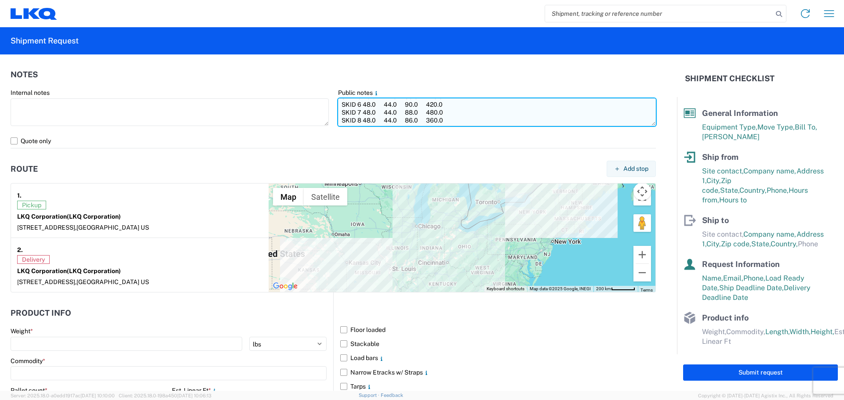
scroll to position [70, 0]
click at [342, 118] on textarea "PLEASE NO BOX TRUCKS! PLEASE NO REEFER TRUCKS! SKID 1 48.0 44.0 44.0 120.0 SKID…" at bounding box center [497, 112] width 318 height 28
paste textarea "PLEASE NO BOX TRUCKS! PLEASE NO REEFER TRUCKS!"
type textarea "PLEASE NO BOX TRUCKS! PLEASE NO REEFER TRUCKS! SKID 1 48.0 44.0 44.0 120.0 SKID…"
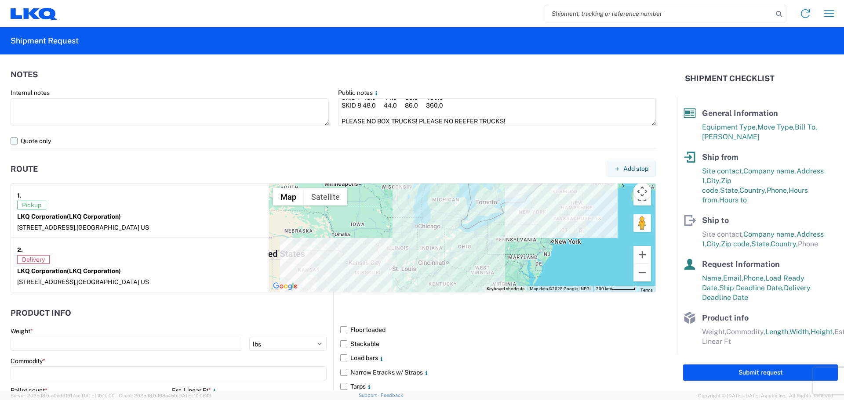
click at [13, 140] on label "Quote only" at bounding box center [333, 141] width 645 height 14
click at [0, 0] on input "Quote only" at bounding box center [0, 0] width 0 height 0
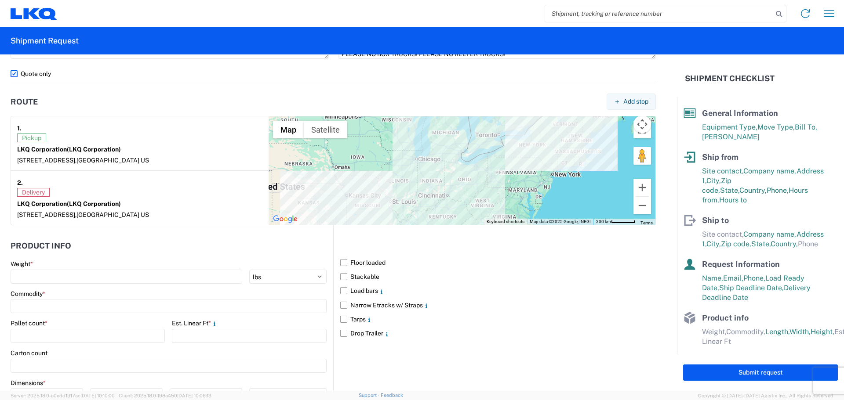
scroll to position [659, 0]
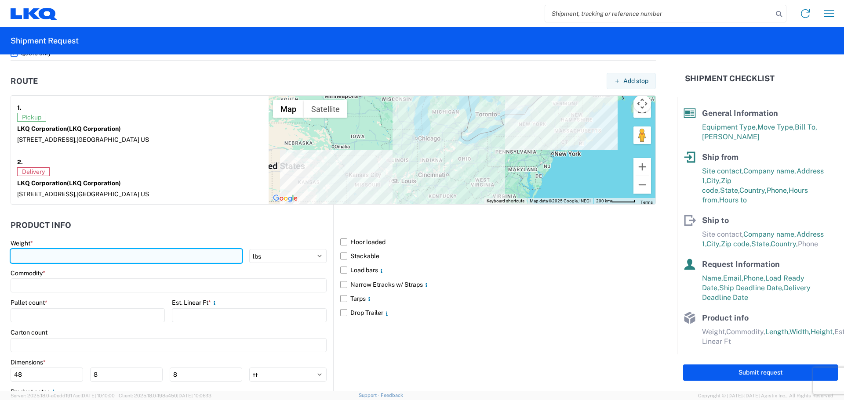
click at [76, 251] on input "number" at bounding box center [127, 256] width 232 height 14
type input "2630"
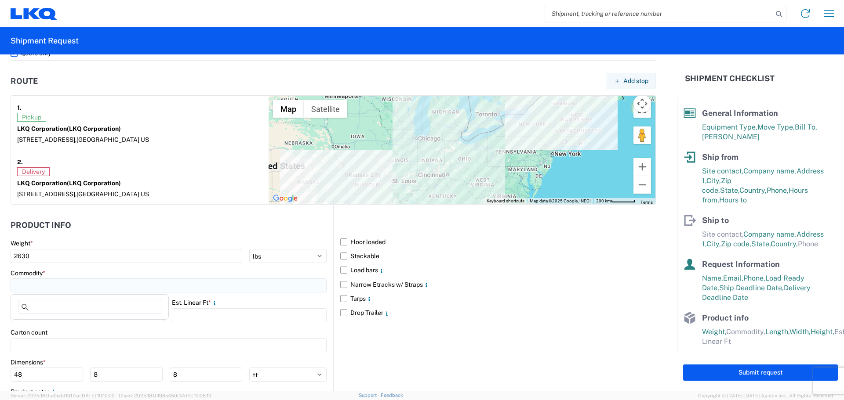
click at [70, 285] on input at bounding box center [169, 286] width 316 height 14
click at [68, 306] on input at bounding box center [89, 307] width 143 height 14
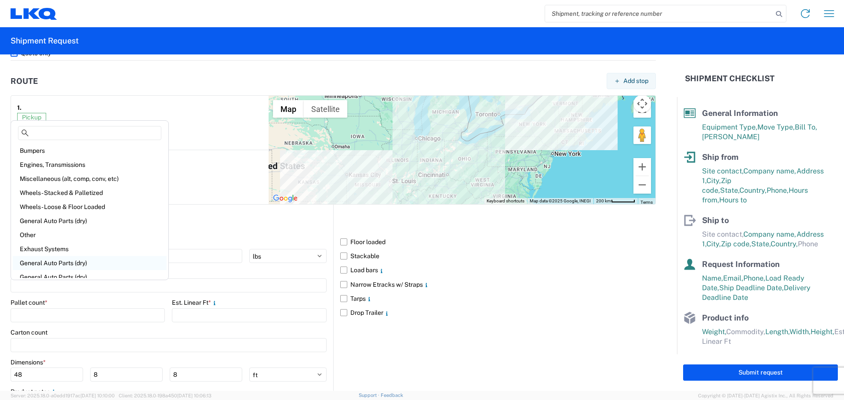
click at [73, 266] on div "General Auto Parts (dry)" at bounding box center [90, 263] width 154 height 14
type input "General Auto Parts (dry)"
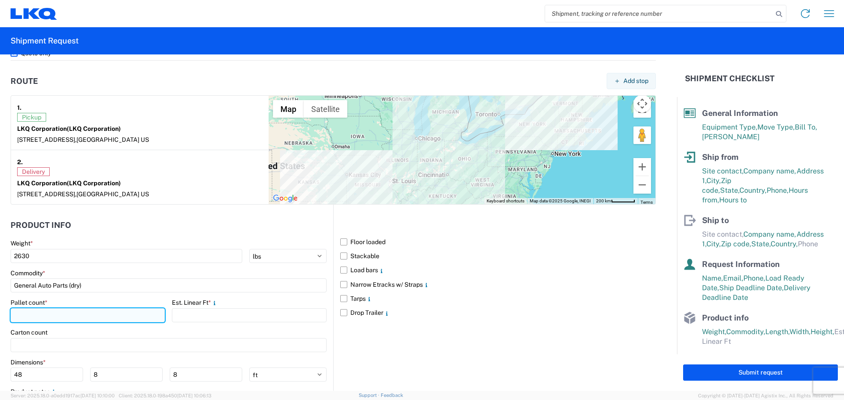
click at [73, 310] on input "number" at bounding box center [88, 316] width 154 height 14
type input "8"
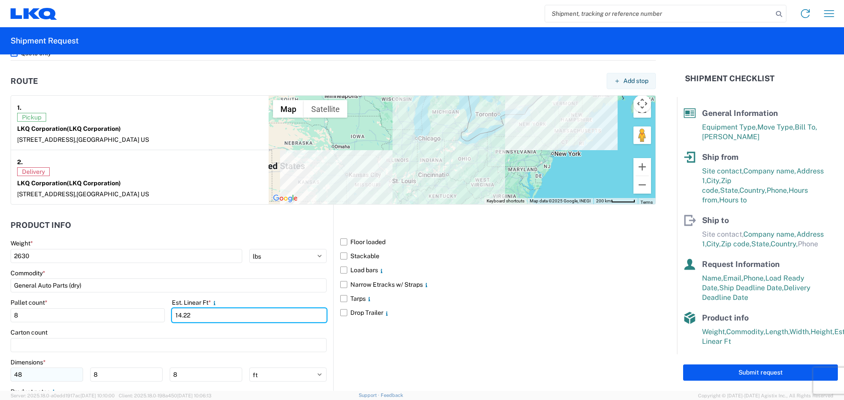
type input "14.22"
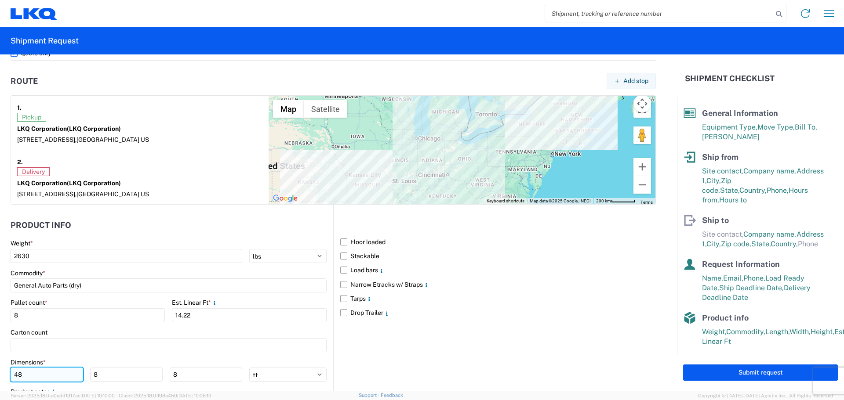
click at [51, 371] on input "48" at bounding box center [47, 375] width 73 height 14
type input "4"
type input "48"
type input "40"
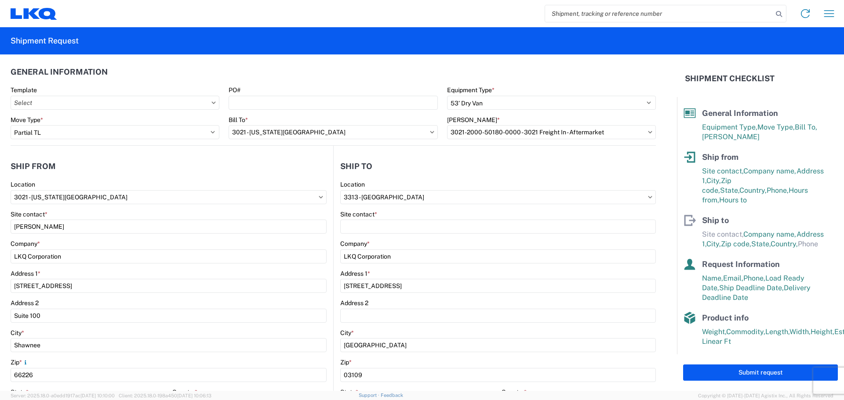
scroll to position [0, 0]
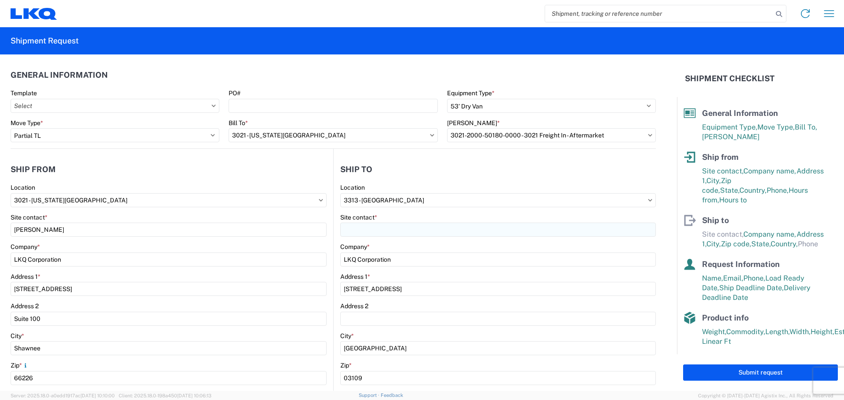
type input "90"
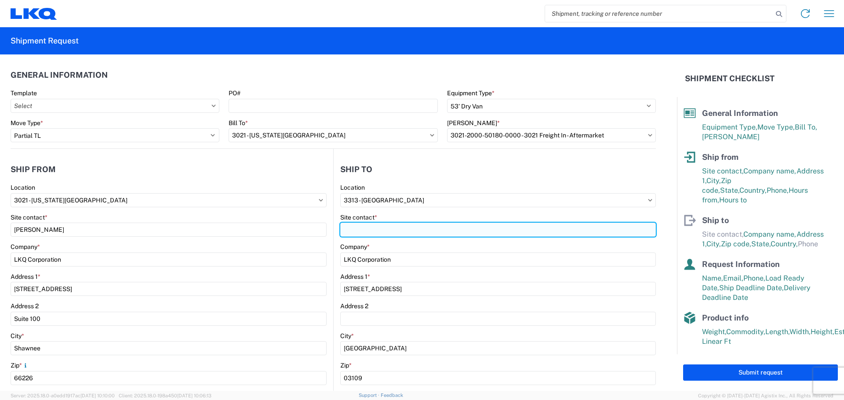
click at [420, 226] on input "Site contact *" at bounding box center [498, 230] width 316 height 14
type input "r"
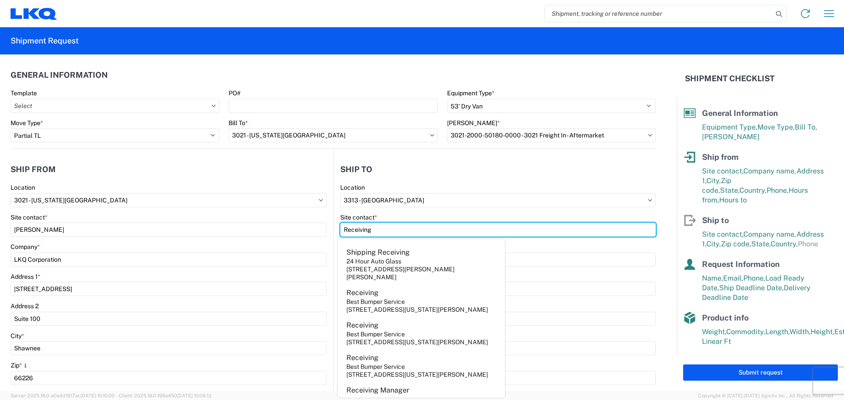
type input "Receiving"
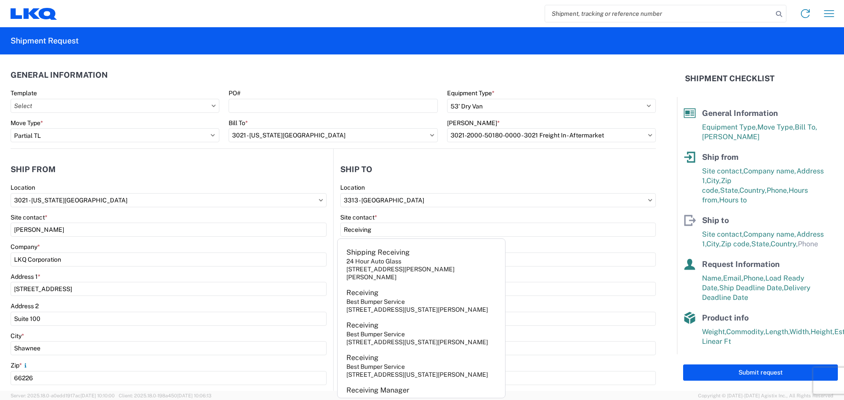
click at [508, 180] on agx-form-section "Ship to 3313 Location 3313 - Manchester NH Site contact * Receiving Company * L…" at bounding box center [495, 345] width 322 height 371
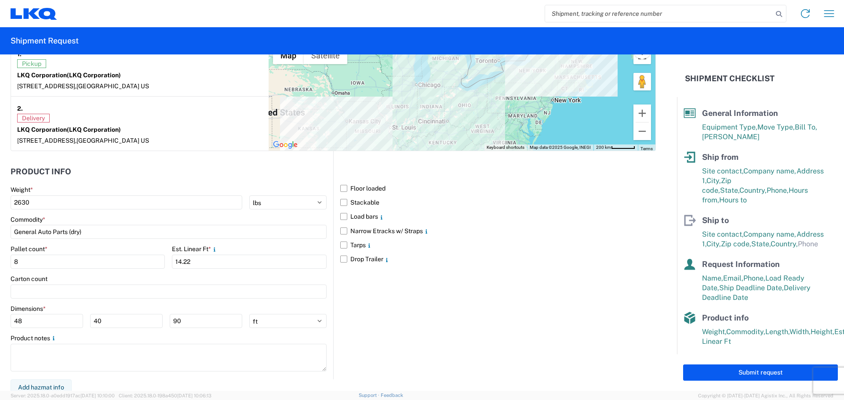
scroll to position [718, 0]
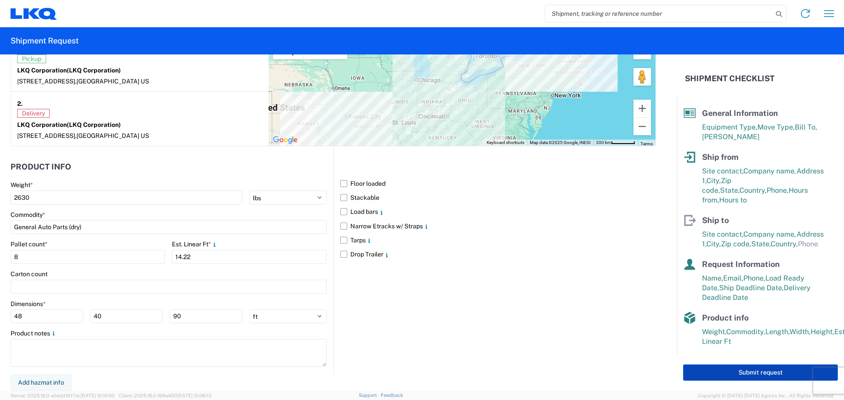
click at [738, 371] on button "Submit request" at bounding box center [760, 373] width 155 height 16
select select "US"
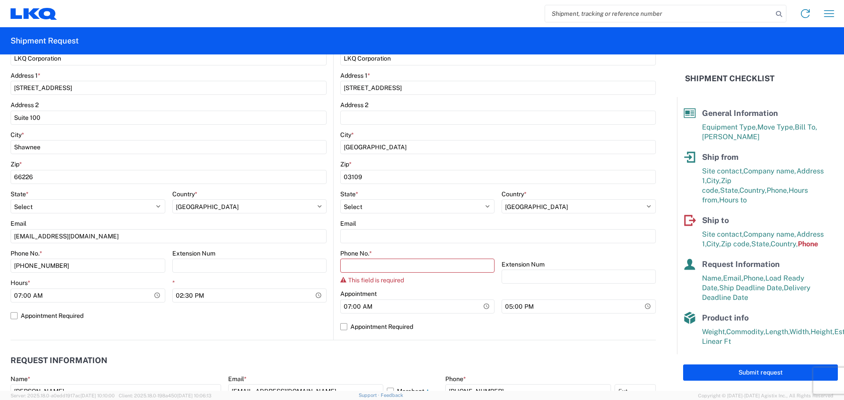
scroll to position [0, 0]
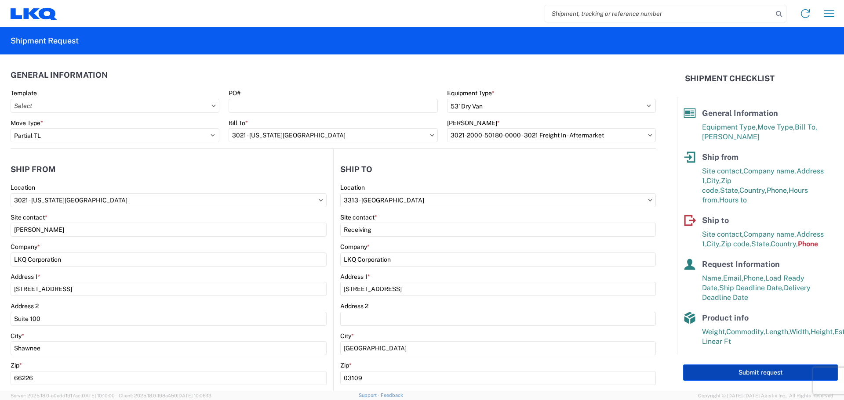
click at [771, 378] on button "Submit request" at bounding box center [760, 373] width 155 height 16
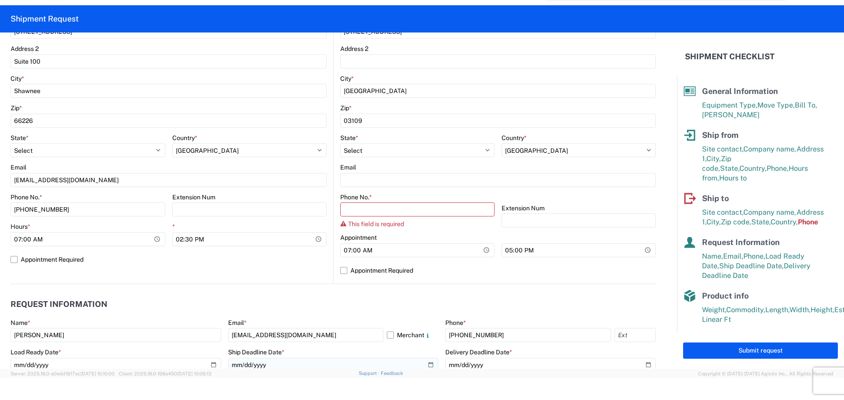
scroll to position [220, 0]
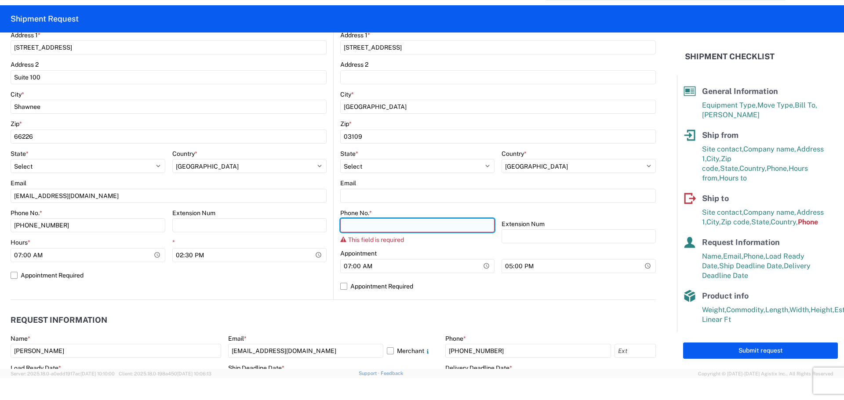
click at [372, 225] on input "Phone No. *" at bounding box center [417, 225] width 154 height 14
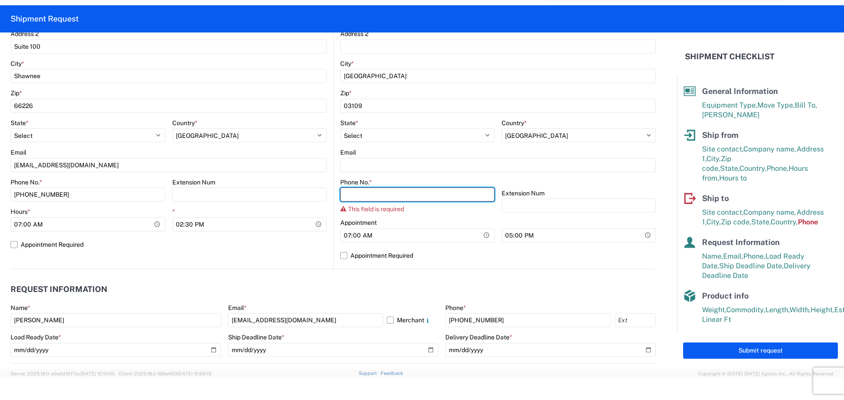
scroll to position [264, 0]
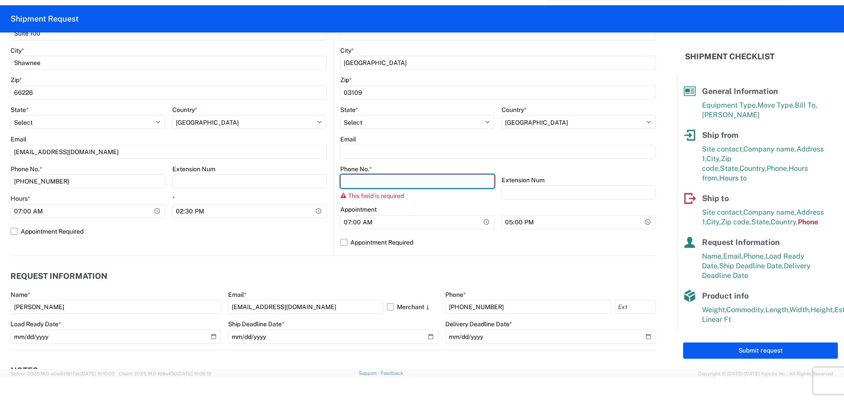
click at [430, 182] on input "Phone No. *" at bounding box center [417, 182] width 154 height 14
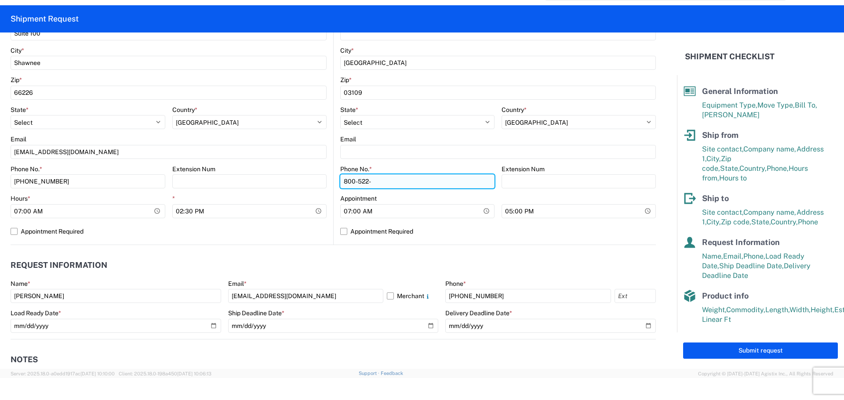
click at [444, 180] on input "800-522-" at bounding box center [417, 182] width 154 height 14
type input "800-522-8364"
click at [740, 345] on button "Submit request" at bounding box center [760, 351] width 155 height 16
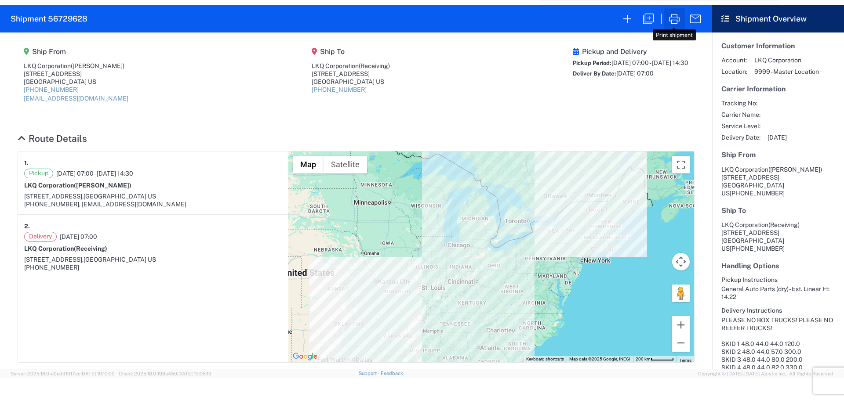
click at [676, 26] on button "button" at bounding box center [674, 18] width 21 height 21
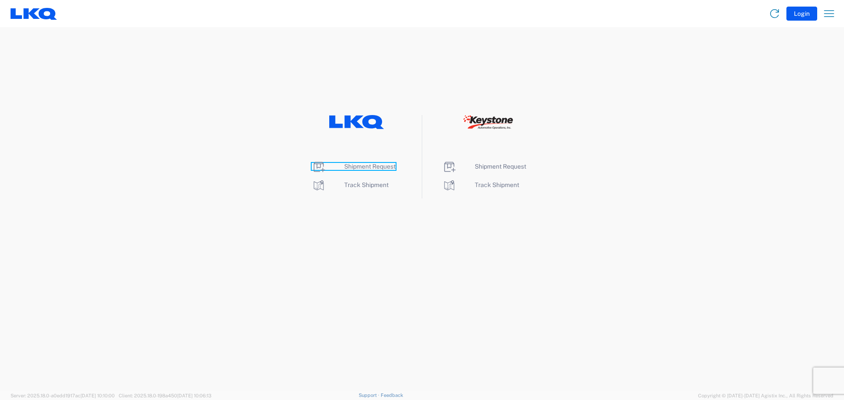
click at [381, 167] on span "Shipment Request" at bounding box center [369, 166] width 51 height 7
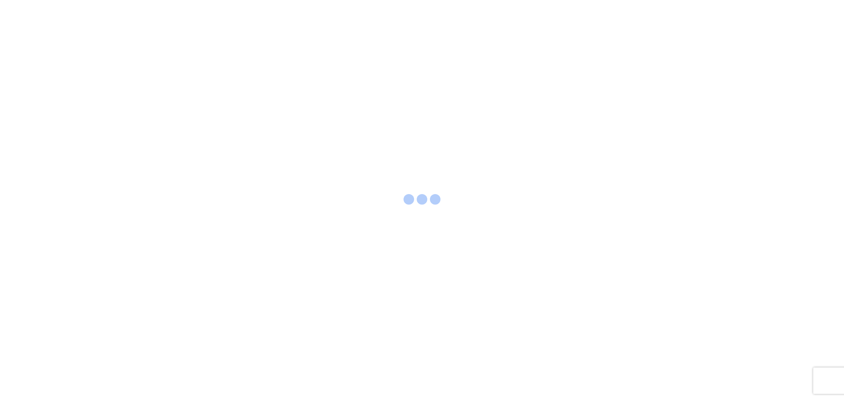
select select "FULL"
select select "LBS"
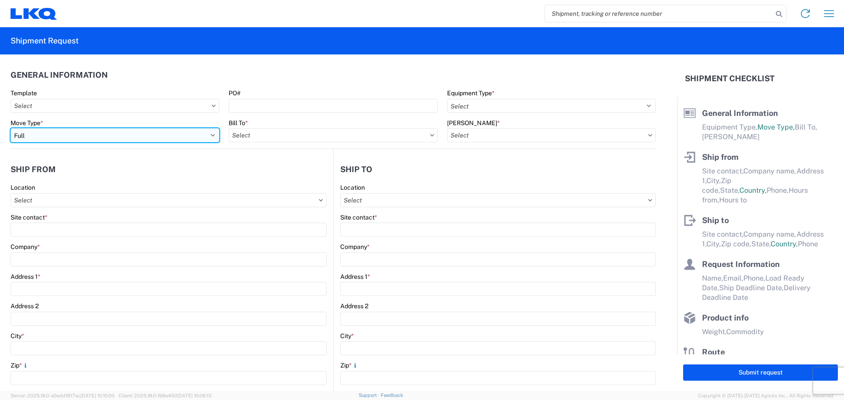
click at [155, 135] on select "Select Full Partial TL" at bounding box center [115, 135] width 209 height 14
select select "PARTIAL_TL"
click at [11, 128] on select "Select Full Partial TL" at bounding box center [115, 135] width 209 height 14
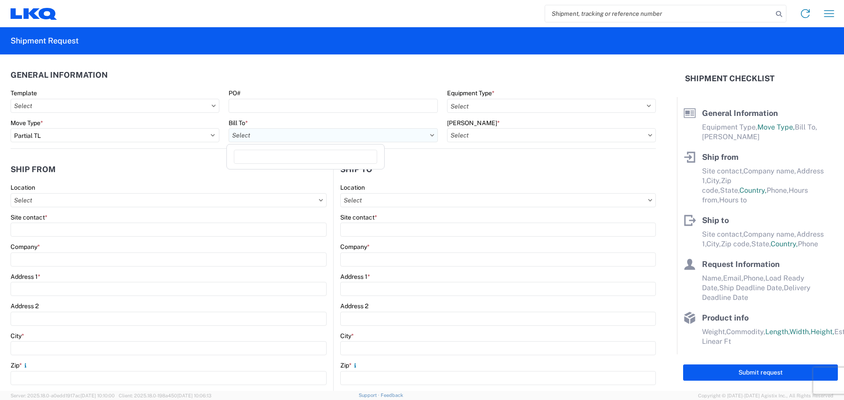
click at [317, 131] on input "Bill To *" at bounding box center [333, 135] width 209 height 14
type input "3021"
click at [310, 174] on div "3021 - [US_STATE][GEOGRAPHIC_DATA]" at bounding box center [306, 174] width 154 height 14
type input "3021 - [US_STATE][GEOGRAPHIC_DATA]"
click at [549, 132] on input "[PERSON_NAME] *" at bounding box center [551, 135] width 209 height 14
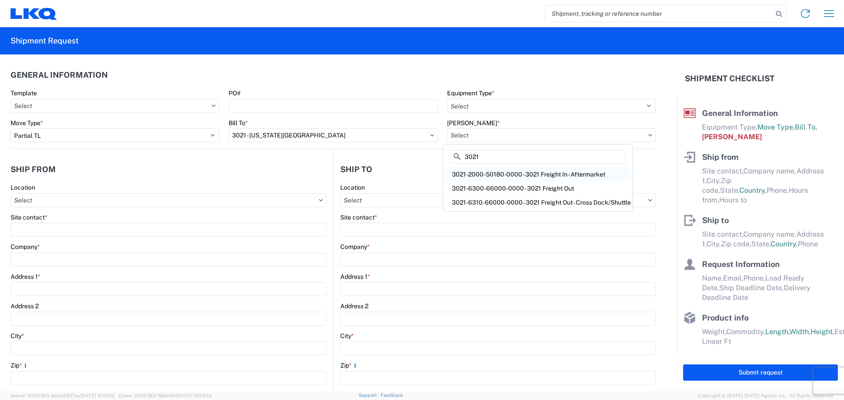
type input "3021"
drag, startPoint x: 522, startPoint y: 174, endPoint x: 458, endPoint y: 46, distance: 142.9
click at [521, 174] on div "3021-2000-50180-0000 - 3021 Freight In - Aftermarket" at bounding box center [538, 174] width 186 height 14
type input "3021-2000-50180-0000 - 3021 Freight In - Aftermarket"
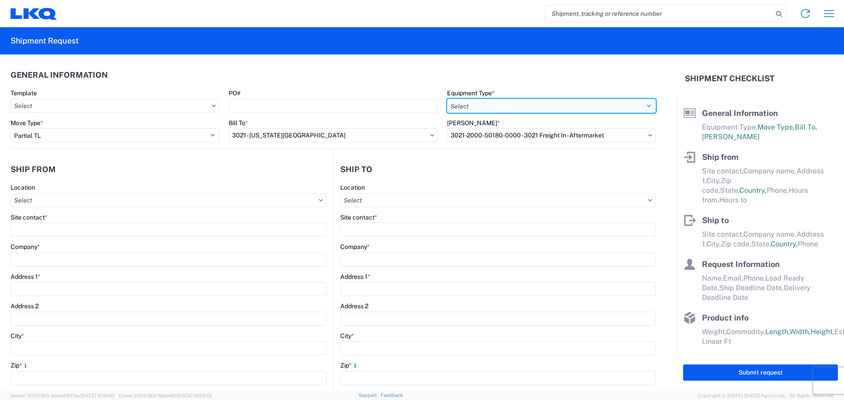
click at [466, 105] on select "Select 53’ Dry Van Flatbed Dropdeck (van) Lowboy (flatbed) Rail" at bounding box center [551, 106] width 209 height 14
select select "STDV"
click at [447, 99] on select "Select 53’ Dry Van Flatbed Dropdeck (van) Lowboy (flatbed) Rail" at bounding box center [551, 106] width 209 height 14
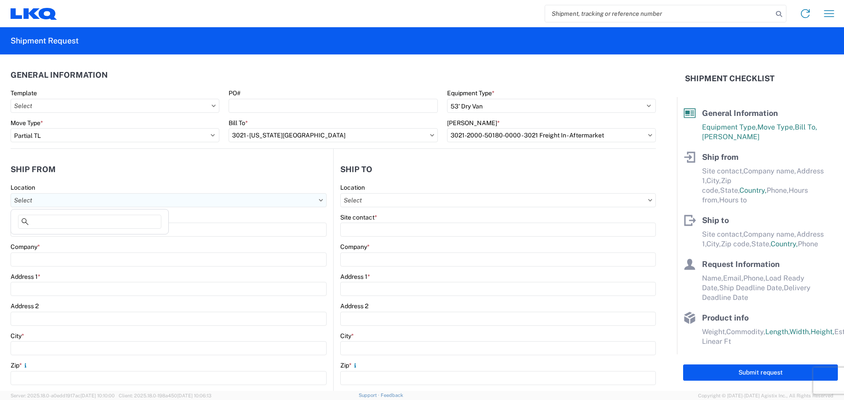
click at [48, 199] on input "Location" at bounding box center [169, 200] width 316 height 14
type input "3021"
click at [36, 241] on div "3021 - [US_STATE][GEOGRAPHIC_DATA]" at bounding box center [90, 240] width 154 height 14
type input "3021 - [US_STATE][GEOGRAPHIC_DATA]"
type input "LKQ Corporation"
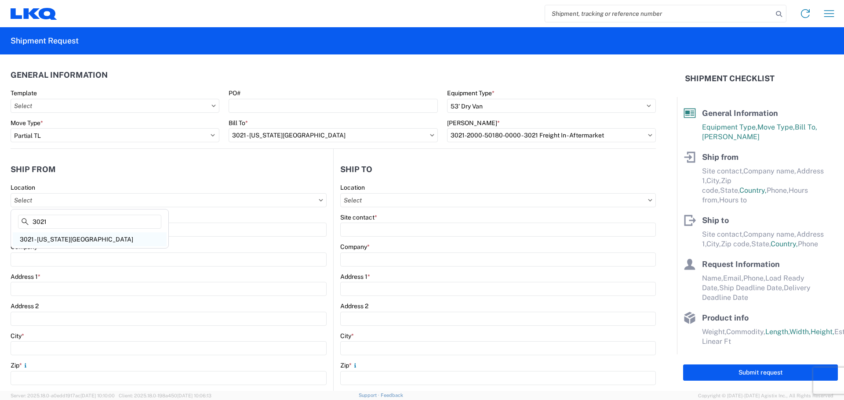
type input "[STREET_ADDRESS]"
type input "Suite 100"
type input "Shawnee"
type input "66226"
select select "KS"
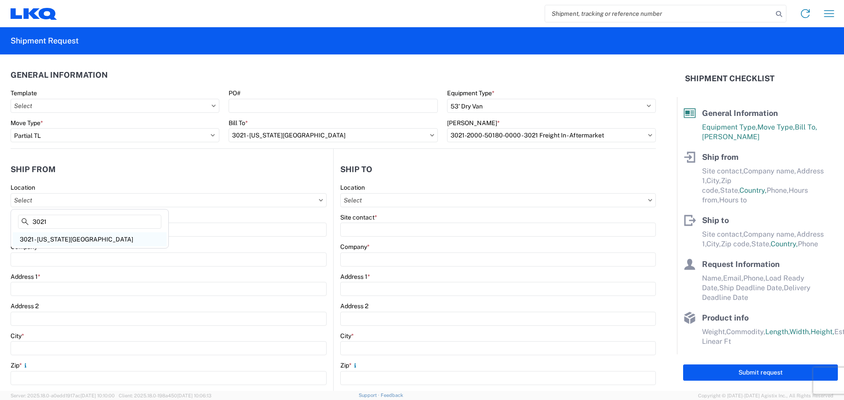
select select "US"
type input "[PHONE_NUMBER]"
type input "07:00"
type input "21:00"
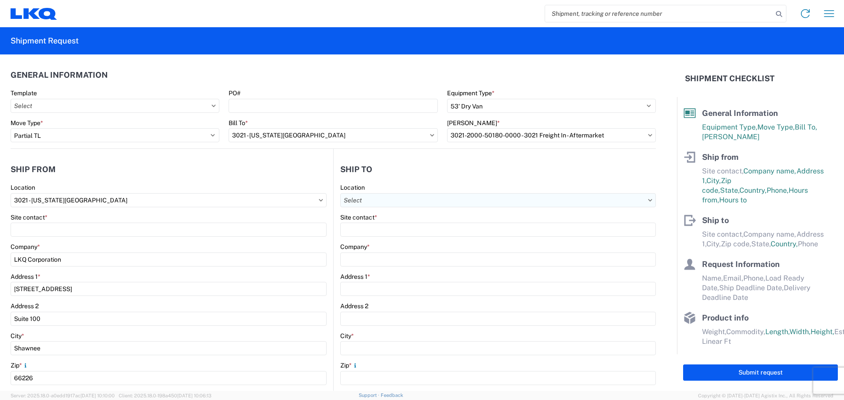
click at [418, 197] on input "Location" at bounding box center [498, 200] width 316 height 14
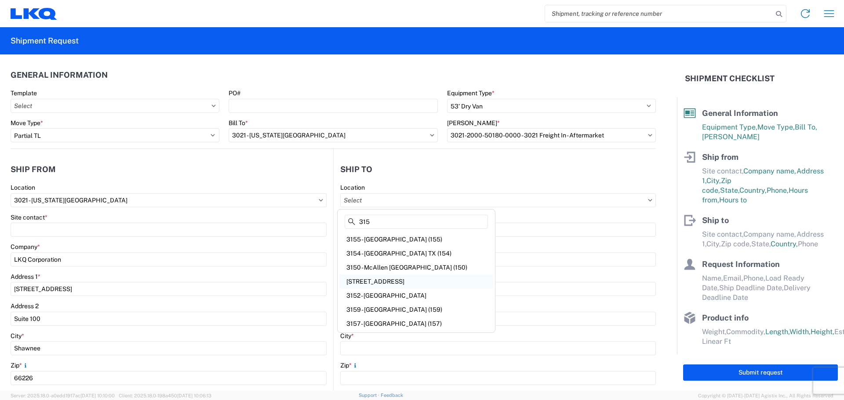
type input "315"
click at [402, 279] on div "[STREET_ADDRESS]" at bounding box center [416, 282] width 154 height 14
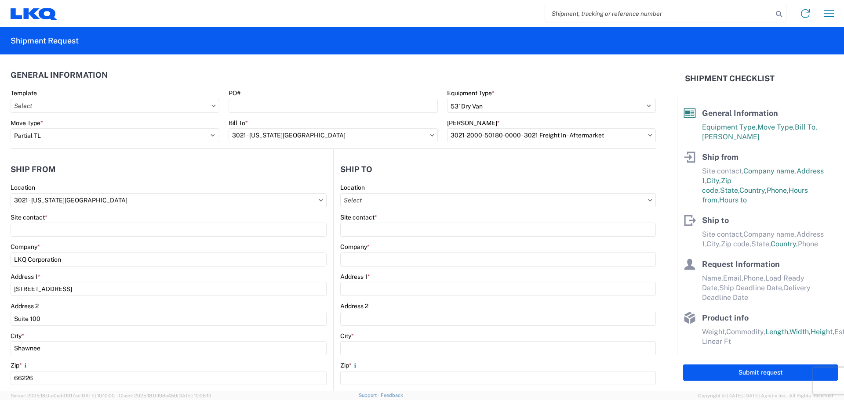
type input "[STREET_ADDRESS]"
type input "LKQ Corporation"
type input "[STREET_ADDRESS]"
type input "Milford"
type input "06460"
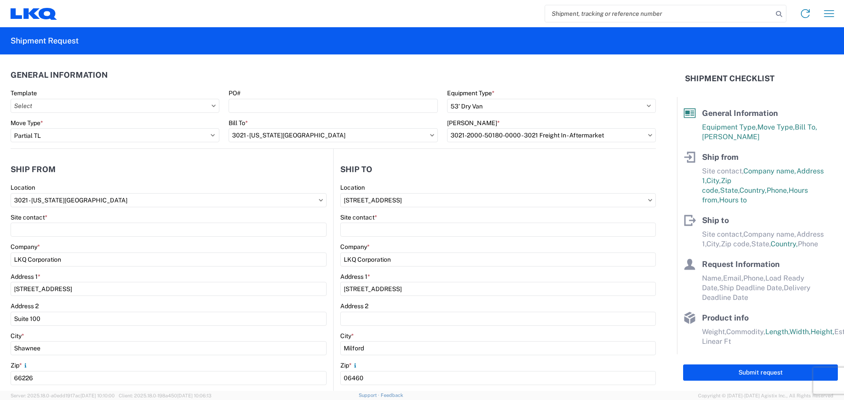
select select "US"
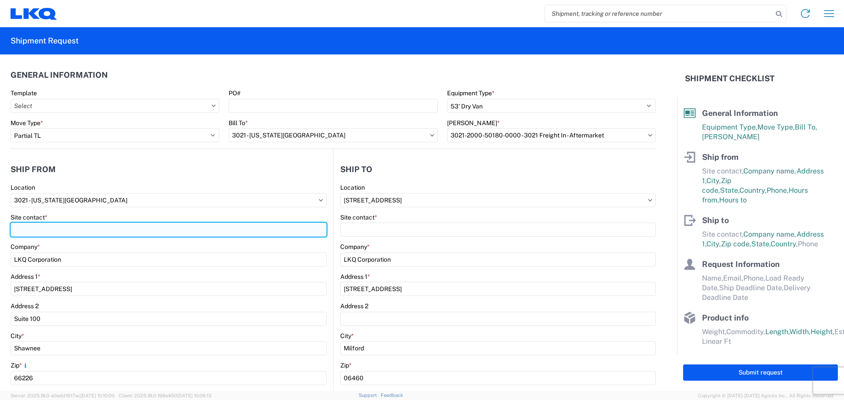
click at [109, 232] on input "Site contact *" at bounding box center [169, 230] width 316 height 14
type input "[PERSON_NAME]"
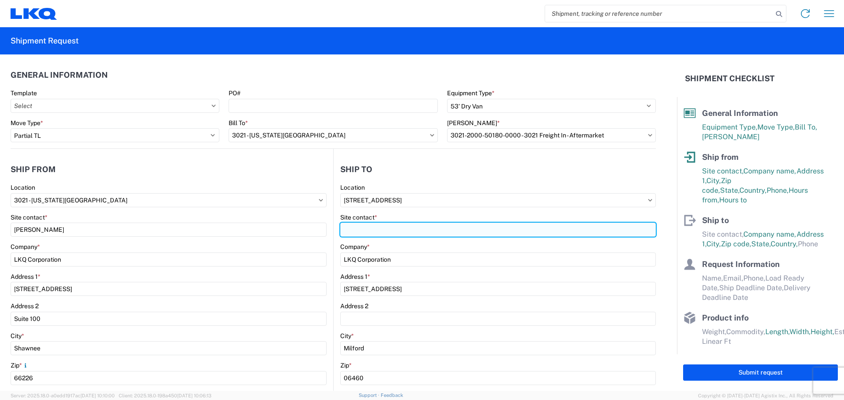
click at [390, 234] on input "Site contact *" at bounding box center [498, 230] width 316 height 14
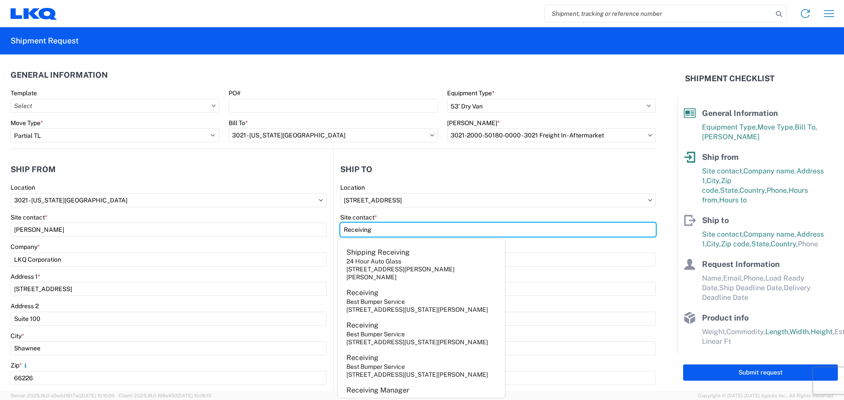
type input "Receiving"
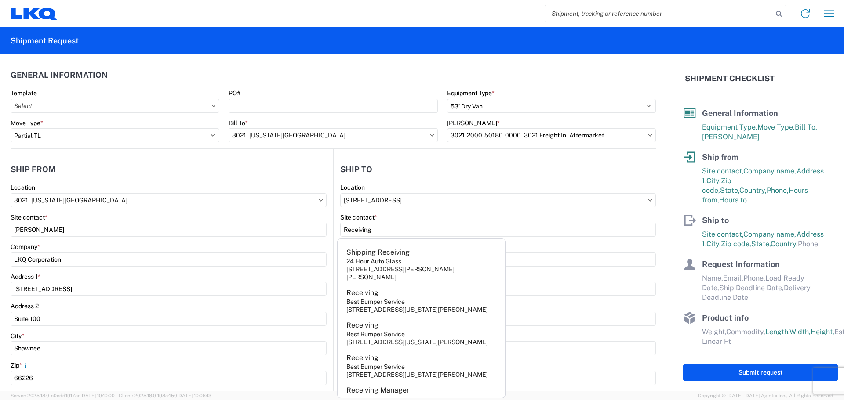
click at [427, 167] on header "Ship to" at bounding box center [495, 170] width 322 height 20
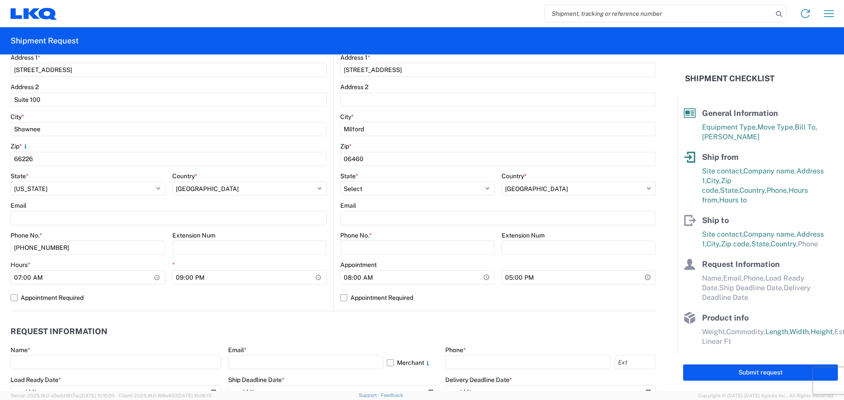
scroll to position [220, 0]
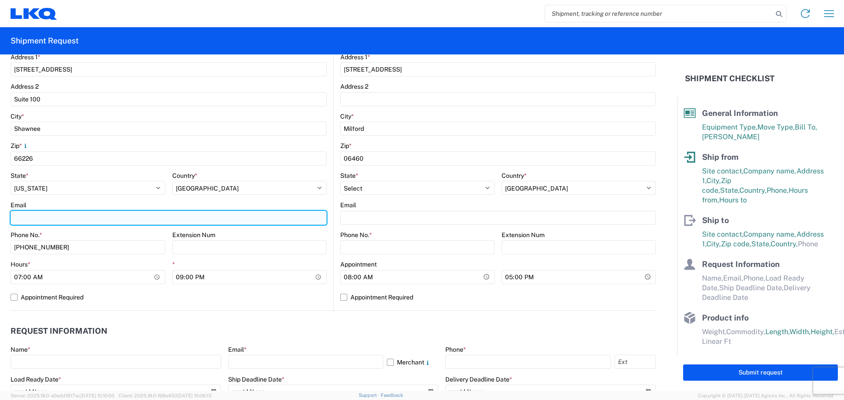
click at [47, 222] on input "Email" at bounding box center [169, 218] width 316 height 14
type input "[EMAIL_ADDRESS][DOMAIN_NAME]"
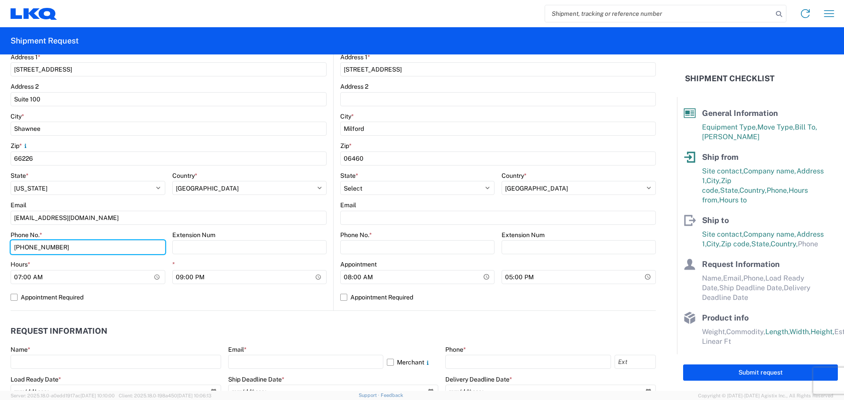
drag, startPoint x: 91, startPoint y: 251, endPoint x: 0, endPoint y: 207, distance: 100.7
click at [0, 208] on form "General Information Template PO# Equipment Type * Select 53’ Dry Van Flatbed Dr…" at bounding box center [338, 223] width 677 height 337
type input "[PHONE_NUMBER]"
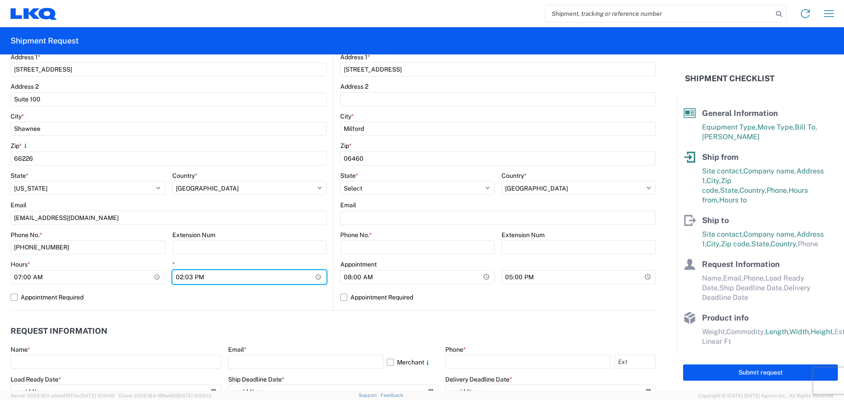
type input "14:30"
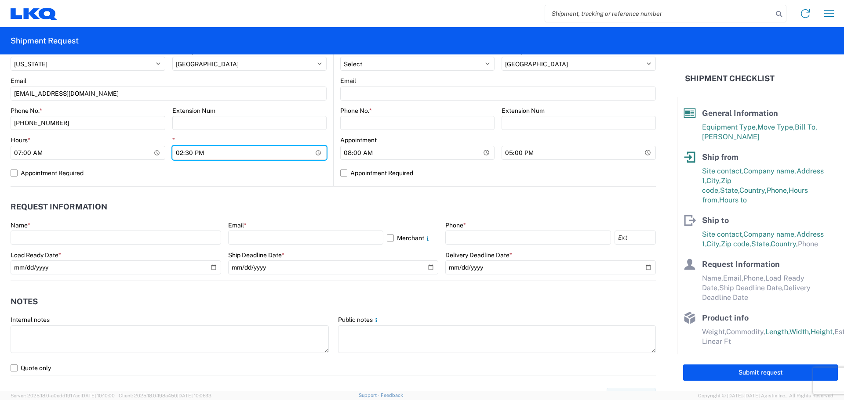
scroll to position [352, 0]
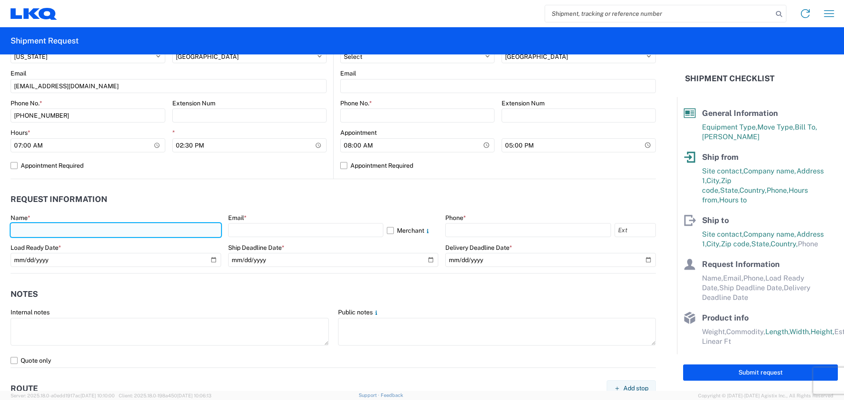
click at [45, 230] on input "text" at bounding box center [116, 230] width 211 height 14
type input "[PERSON_NAME]"
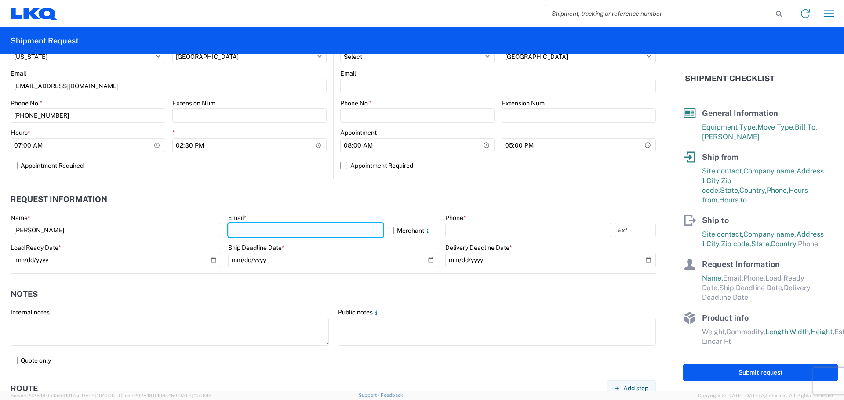
click at [259, 237] on input "text" at bounding box center [305, 230] width 155 height 14
type input "[EMAIL_ADDRESS][DOMAIN_NAME]"
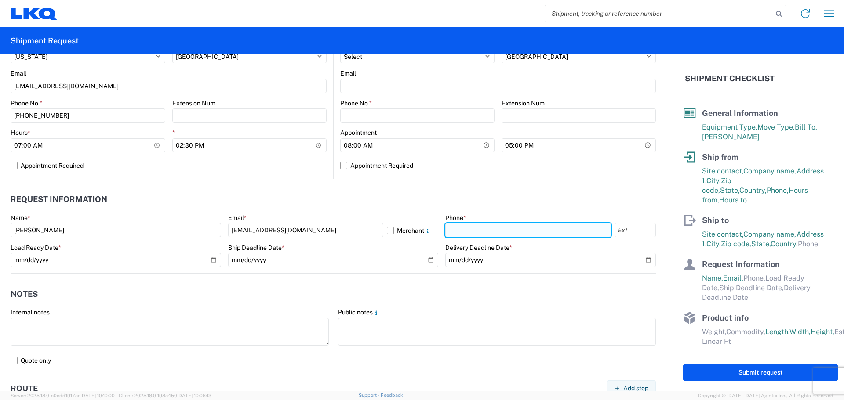
click at [493, 228] on input "text" at bounding box center [528, 230] width 166 height 14
type input "[PHONE_NUMBER]"
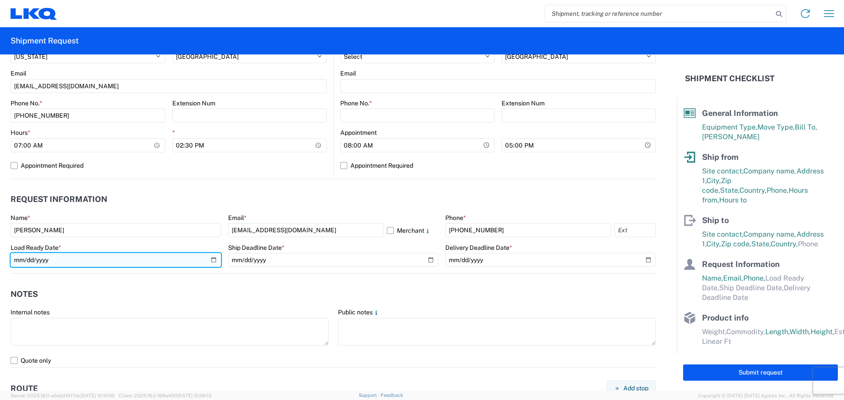
click at [211, 257] on input "date" at bounding box center [116, 260] width 211 height 14
type input "[DATE]"
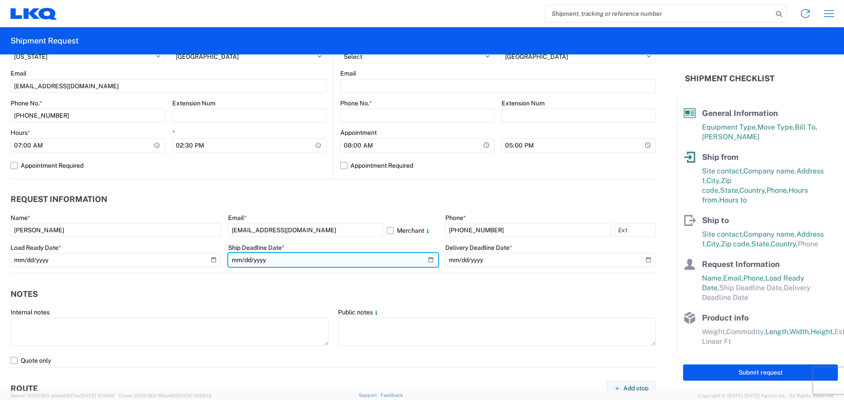
click at [426, 260] on input "date" at bounding box center [333, 260] width 211 height 14
type input "[DATE]"
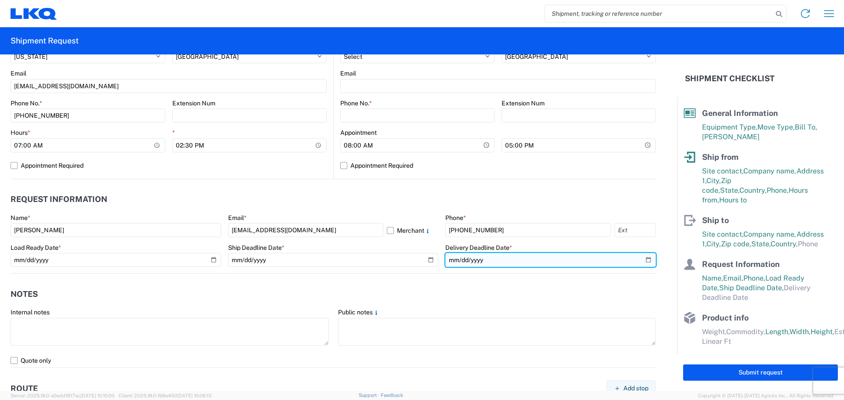
click at [643, 258] on input "date" at bounding box center [550, 260] width 211 height 14
type input "[DATE]"
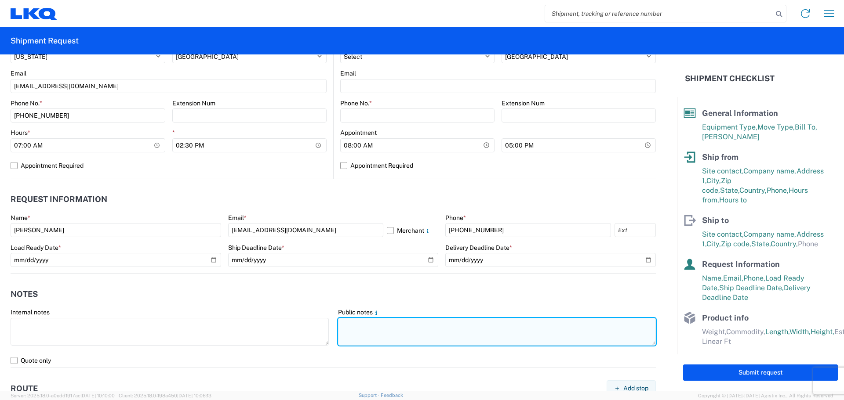
click at [351, 324] on textarea at bounding box center [497, 332] width 318 height 28
click at [347, 332] on textarea "PLEASE NO BOX TRUCKS! PLEASE NO REEFER TRUCKS!" at bounding box center [497, 332] width 318 height 28
paste textarea "SKID 1 48.0 44.0 90.0 270.0 SKID 2 48.0 44.0 89.0 290.0 SKID 3 48.0 44.0 60.0 2…"
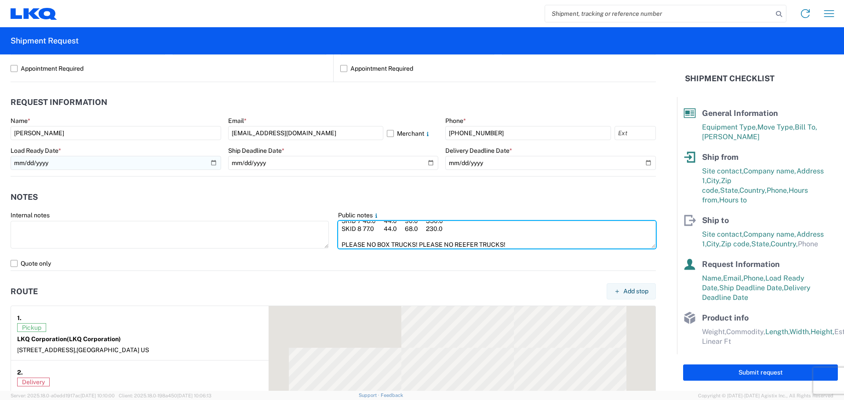
scroll to position [615, 0]
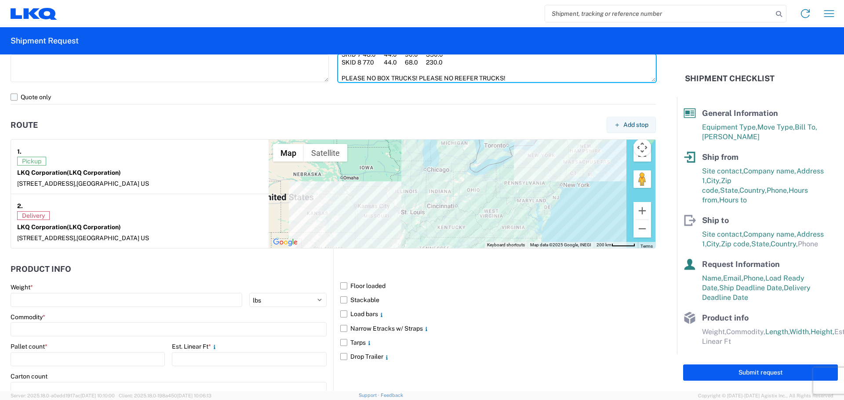
type textarea "PLEASE NO BOX TRUCKS! PLEASE NO REEFER TRUCKS! SKID 1 48.0 44.0 90.0 270.0 SKID…"
click at [15, 96] on label "Quote only" at bounding box center [333, 97] width 645 height 14
click at [0, 0] on input "Quote only" at bounding box center [0, 0] width 0 height 0
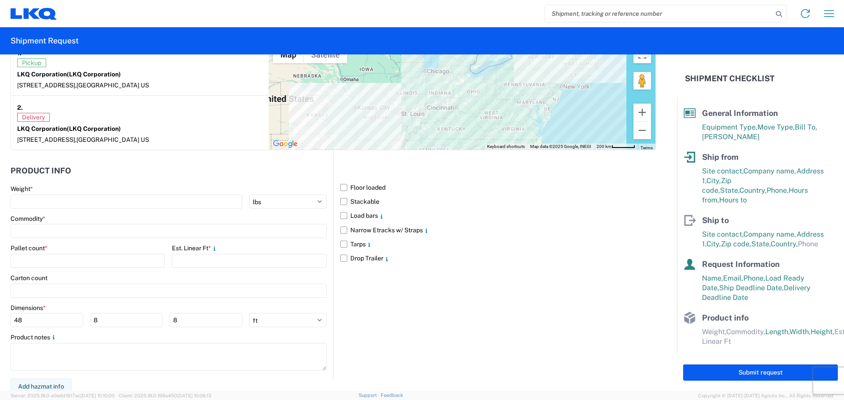
scroll to position [718, 0]
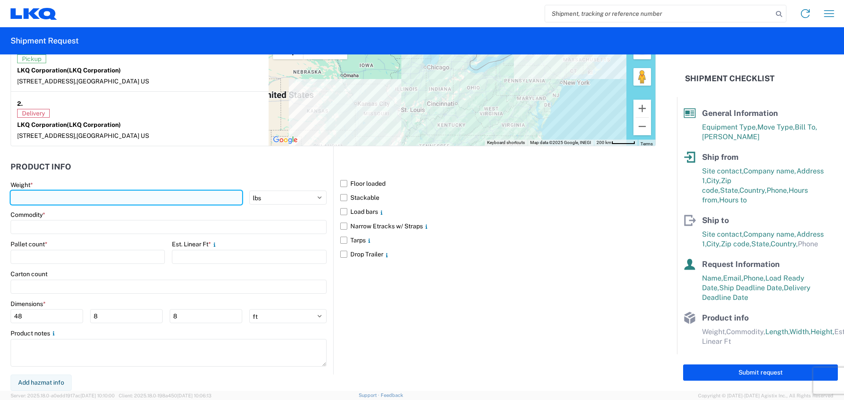
click at [51, 197] on input "number" at bounding box center [127, 198] width 232 height 14
type input "2570"
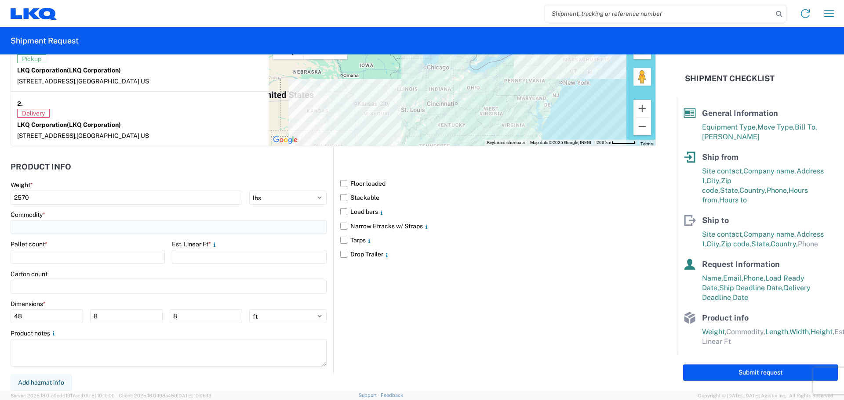
click at [26, 232] on input at bounding box center [169, 227] width 316 height 14
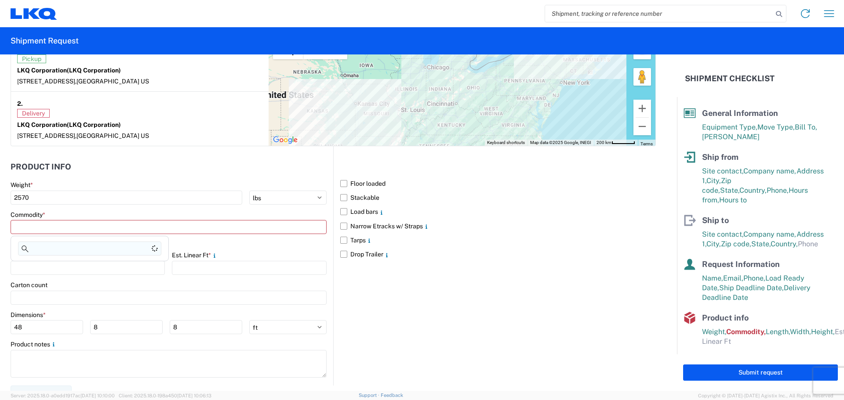
click at [42, 248] on input at bounding box center [89, 249] width 143 height 14
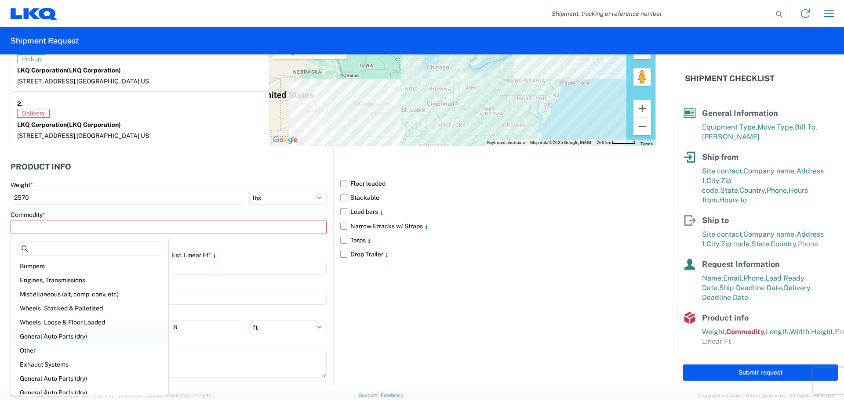
click at [72, 335] on div "General Auto Parts (dry)" at bounding box center [90, 337] width 154 height 14
type input "General Auto Parts (dry)"
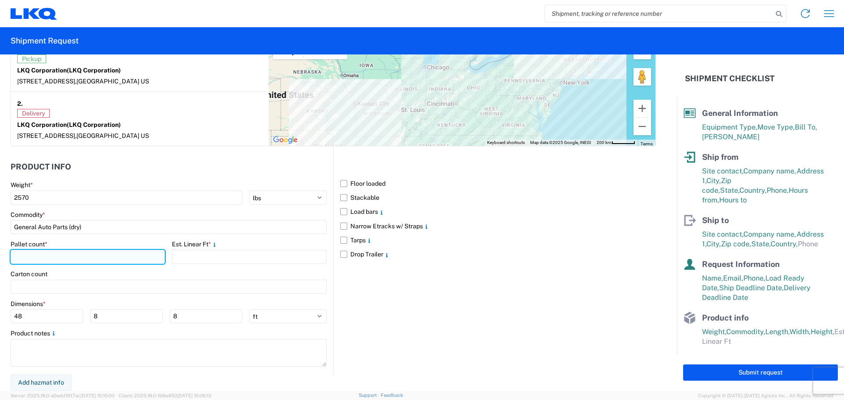
click at [82, 259] on input "number" at bounding box center [88, 257] width 154 height 14
type input "8"
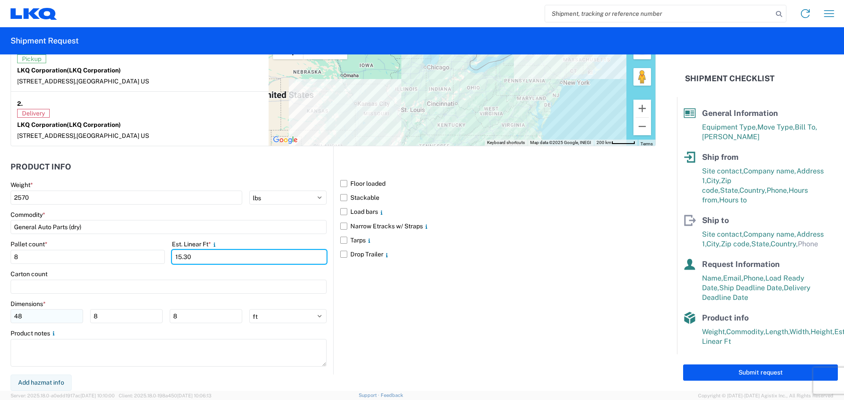
type input "15.30"
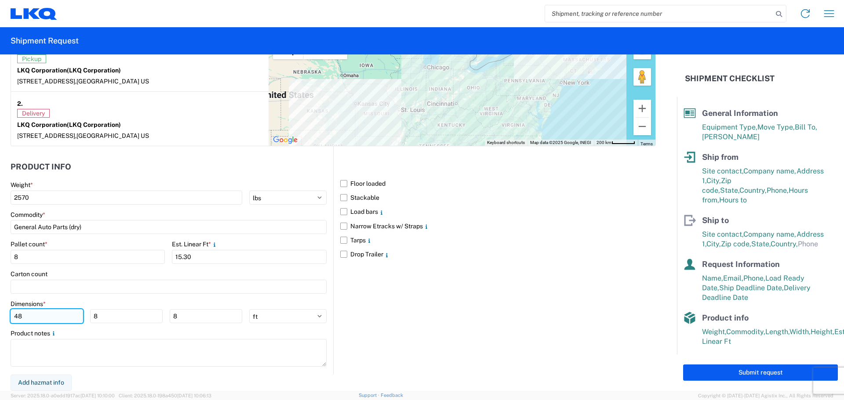
click at [37, 314] on input "48" at bounding box center [47, 316] width 73 height 14
type input "4"
type input "77"
type input "45"
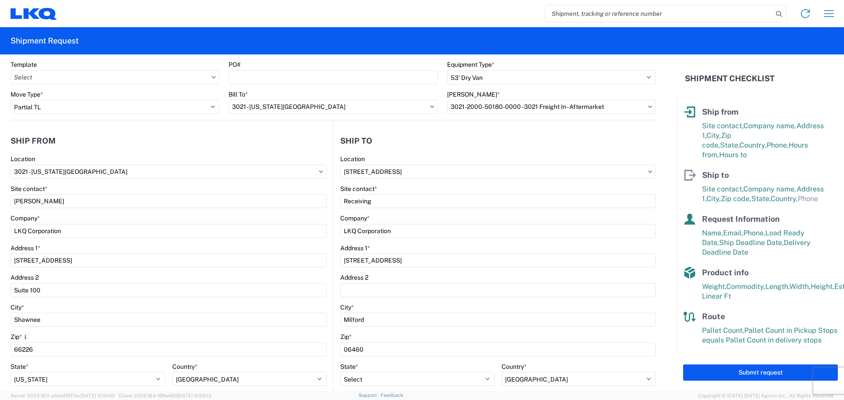
scroll to position [0, 0]
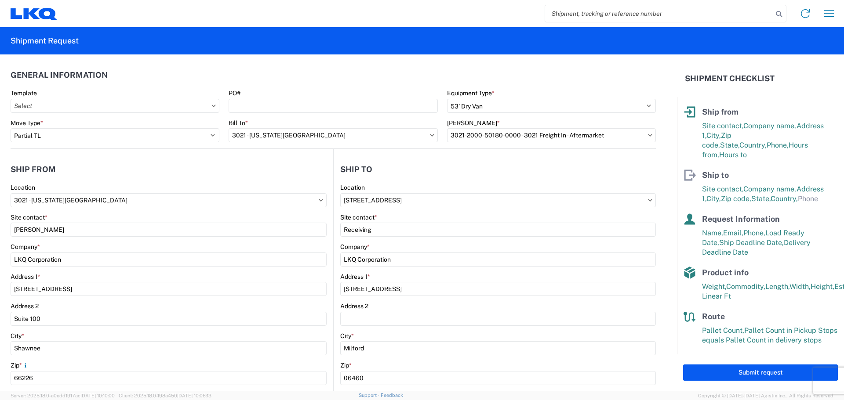
type input "68"
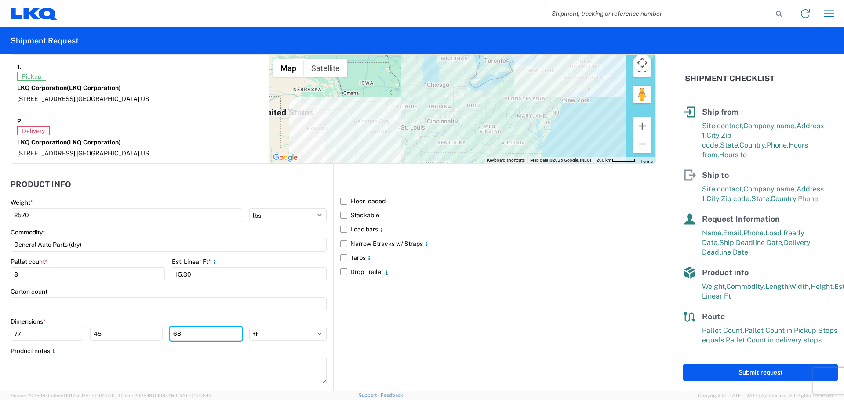
scroll to position [718, 0]
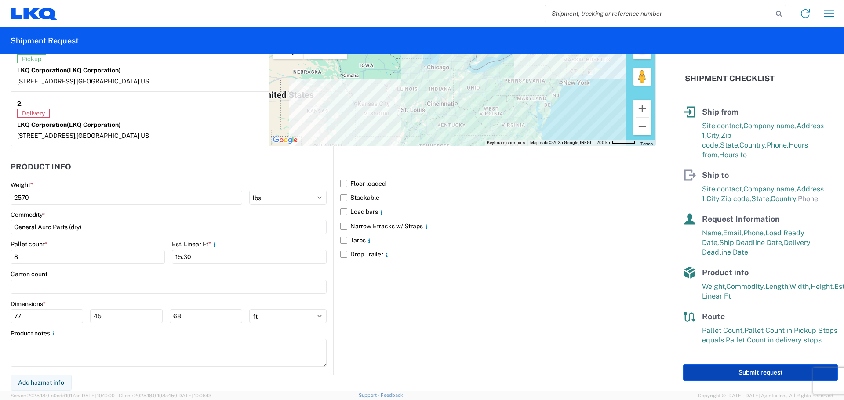
click at [724, 370] on button "Submit request" at bounding box center [760, 373] width 155 height 16
select select "US"
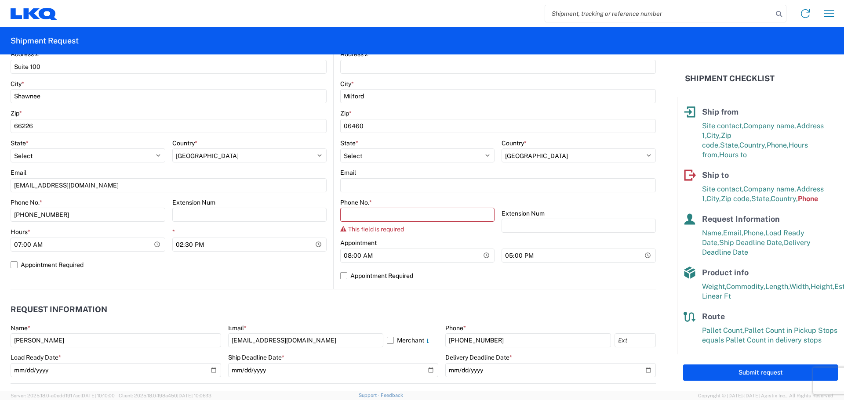
scroll to position [201, 0]
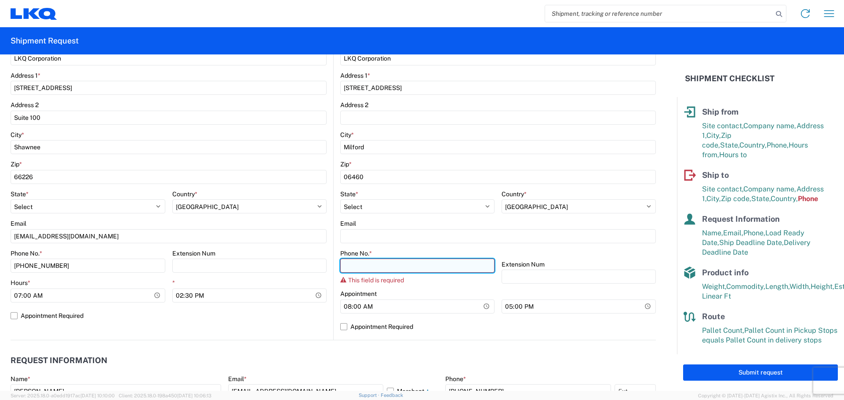
click at [428, 265] on input "Phone No. *" at bounding box center [417, 266] width 154 height 14
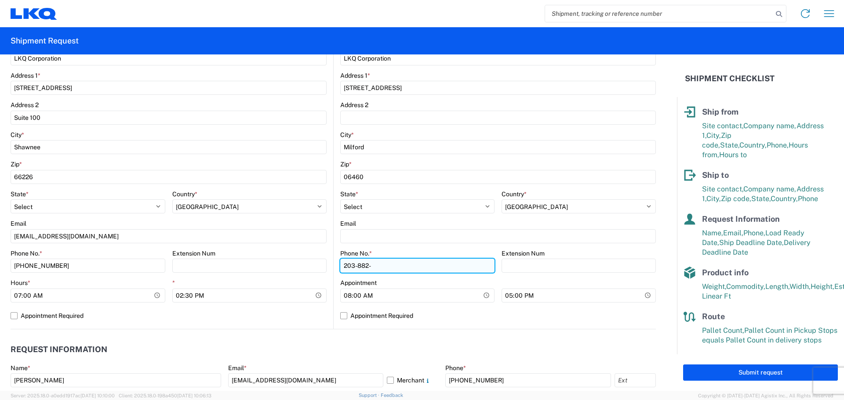
click at [424, 264] on input "203-882-" at bounding box center [417, 266] width 154 height 14
type input "[PHONE_NUMBER]"
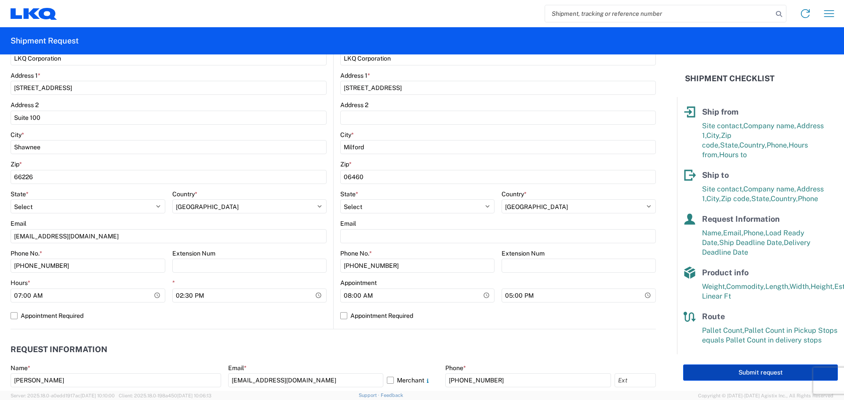
click at [713, 370] on button "Submit request" at bounding box center [760, 373] width 155 height 16
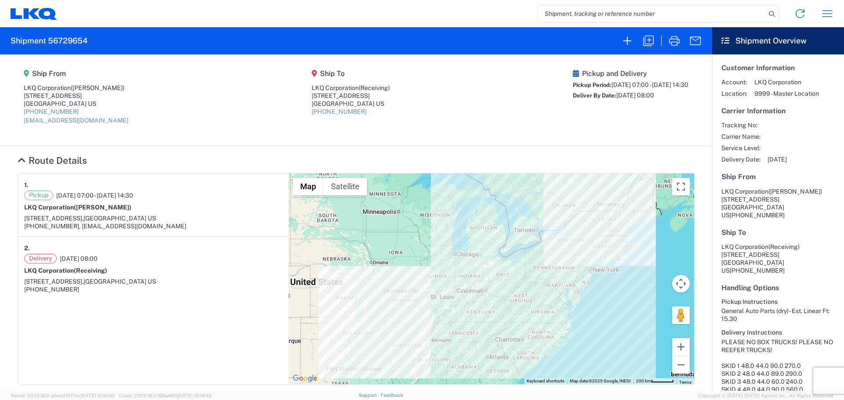
click at [385, 18] on div "Home Shipment request Shipment tracking" at bounding box center [449, 13] width 784 height 21
click at [680, 43] on icon "button" at bounding box center [674, 41] width 14 height 14
